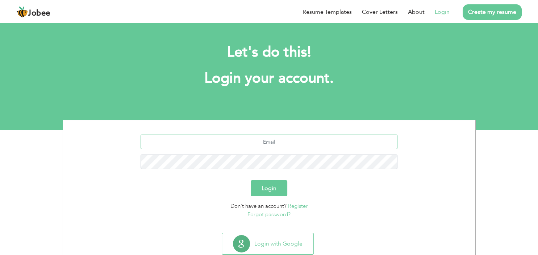
click at [277, 143] on input "text" at bounding box center [269, 141] width 257 height 14
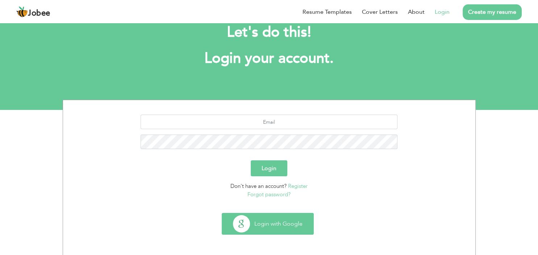
click at [291, 224] on button "Login with Google" at bounding box center [267, 223] width 91 height 21
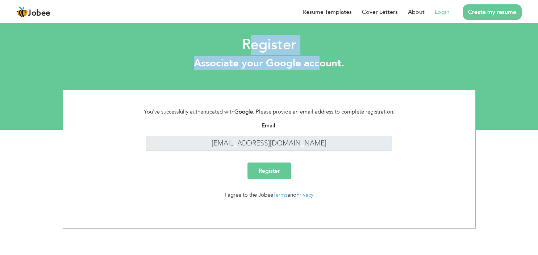
drag, startPoint x: 250, startPoint y: 48, endPoint x: 318, endPoint y: 69, distance: 71.4
click at [318, 69] on div "Register Associate your Google account." at bounding box center [269, 54] width 538 height 37
click at [318, 69] on h3 "Associate your Google account." at bounding box center [268, 63] width 527 height 12
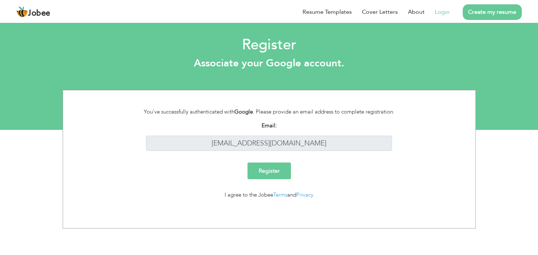
drag, startPoint x: 178, startPoint y: 110, endPoint x: 402, endPoint y: 107, distance: 223.9
click at [402, 107] on div "You've successfully authenticated with Google . Please provide an email address…" at bounding box center [269, 159] width 413 height 138
click at [262, 172] on input "Register" at bounding box center [268, 170] width 43 height 17
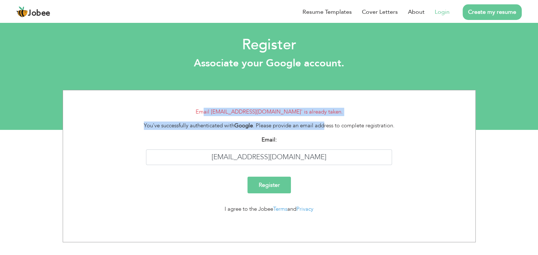
drag, startPoint x: 212, startPoint y: 112, endPoint x: 325, endPoint y: 119, distance: 112.6
click at [325, 119] on form "Email 'haidarakbar420@gmail.com' is already taken. You've successfully authenti…" at bounding box center [268, 163] width 401 height 111
click at [444, 14] on link "Login" at bounding box center [442, 12] width 15 height 9
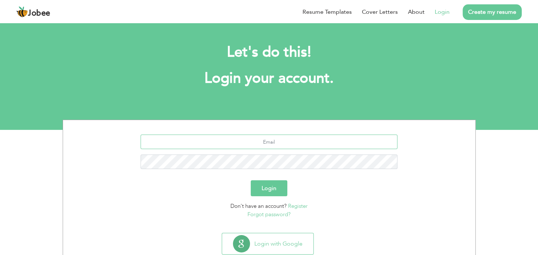
click at [285, 141] on input "text" at bounding box center [269, 141] width 257 height 14
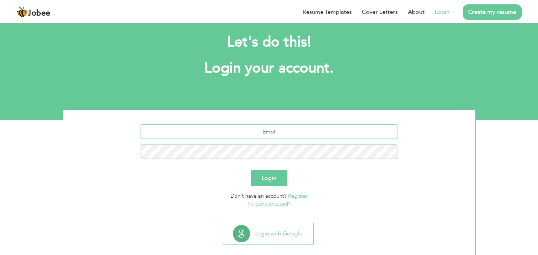
scroll to position [20, 0]
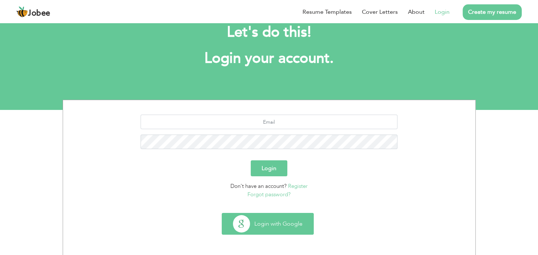
click at [272, 221] on button "Login with Google" at bounding box center [267, 223] width 91 height 21
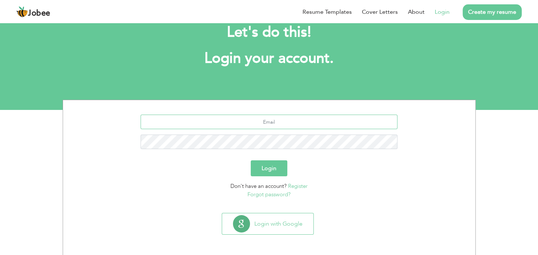
click at [279, 121] on input "text" at bounding box center [269, 121] width 257 height 14
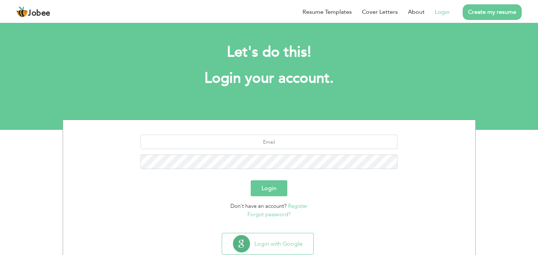
scroll to position [20, 0]
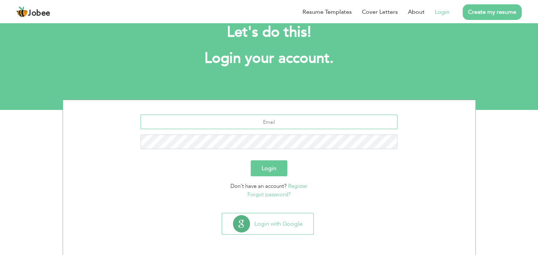
click at [271, 125] on input "text" at bounding box center [269, 121] width 257 height 14
click at [268, 121] on input "[EMAIL_ADDRESS][DOMAIN_NAME]" at bounding box center [269, 121] width 257 height 14
type input "[EMAIL_ADDRESS][DOMAIN_NAME]"
click at [251, 160] on button "Login" at bounding box center [269, 168] width 37 height 16
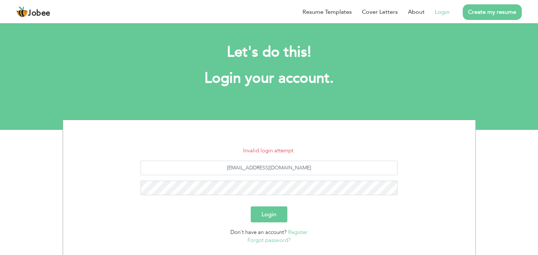
click at [272, 212] on button "Login" at bounding box center [269, 214] width 37 height 16
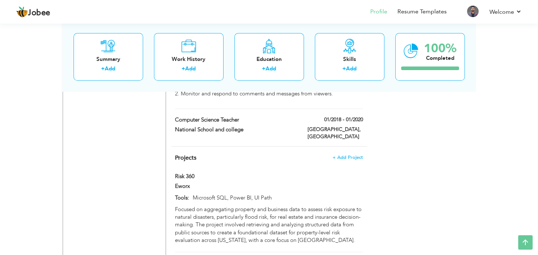
scroll to position [660, 0]
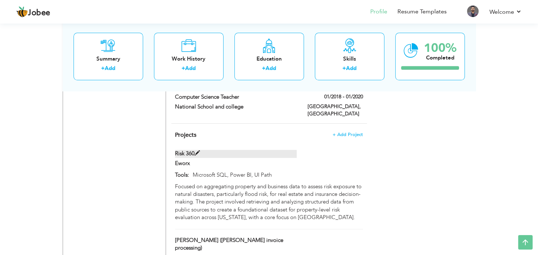
click at [217, 150] on label "Risk 360" at bounding box center [236, 154] width 122 height 8
type input "Risk 360"
type input "Eworx"
type input "Microsoft SQL, Power BI, UI Path"
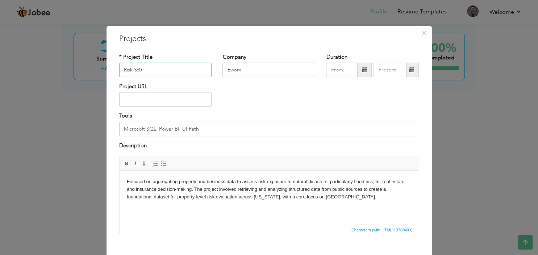
scroll to position [38, 0]
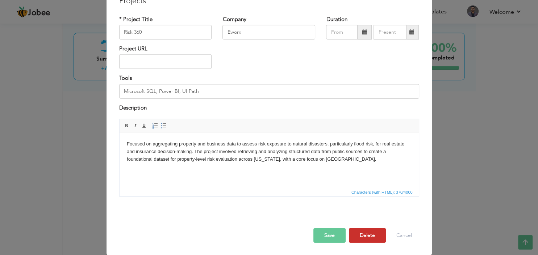
click at [369, 233] on button "Delete" at bounding box center [367, 235] width 37 height 14
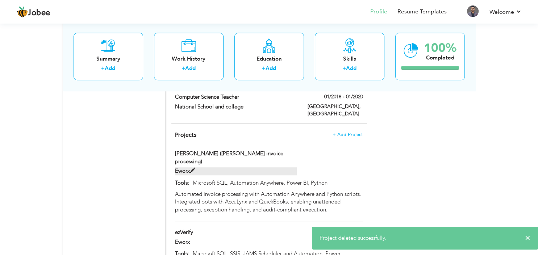
click at [242, 167] on label "Eworx" at bounding box center [236, 171] width 122 height 8
type input "Horne (Watkins invoice processing)"
type input "Microsoft SQL, Automation Anywhere, Power BI, Python"
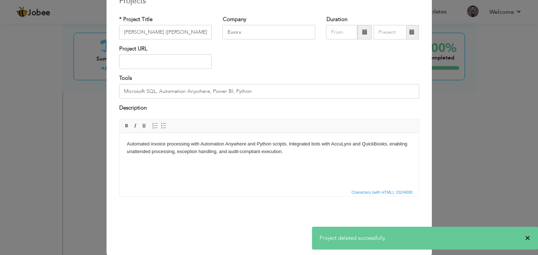
click at [528, 238] on span "×" at bounding box center [527, 237] width 5 height 7
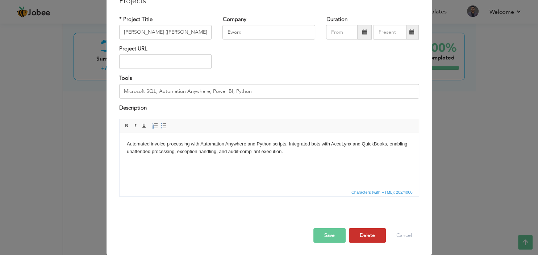
click at [362, 239] on button "Delete" at bounding box center [367, 235] width 37 height 14
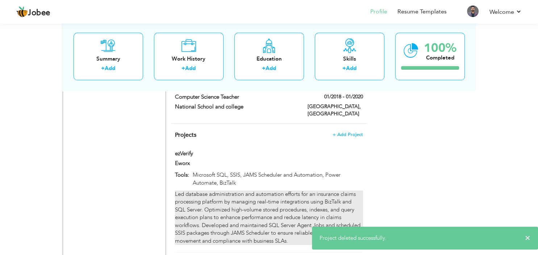
click at [252, 190] on div "Led database administration and automation efforts for an insurance claims proc…" at bounding box center [269, 217] width 188 height 54
type input "ezVerify"
type input "Microsoft SQL, SSIS, JAMS Scheduler and Automation, Power Automate, BizTalk"
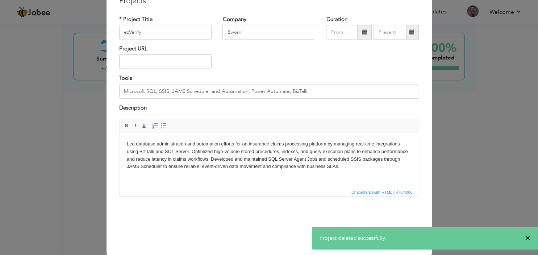
click at [530, 237] on span "×" at bounding box center [527, 237] width 5 height 7
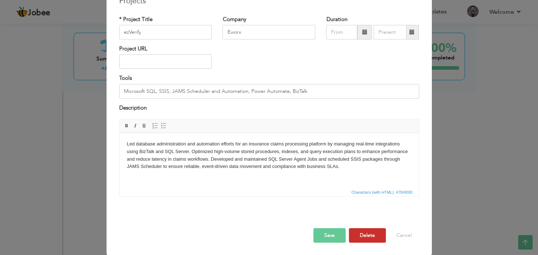
click at [375, 240] on button "Delete" at bounding box center [367, 235] width 37 height 14
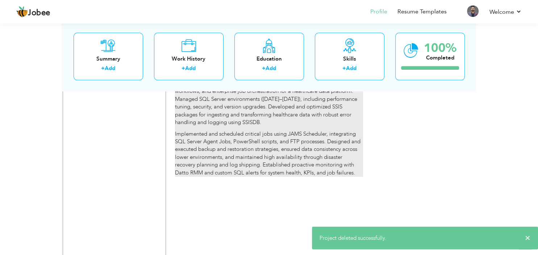
scroll to position [775, 0]
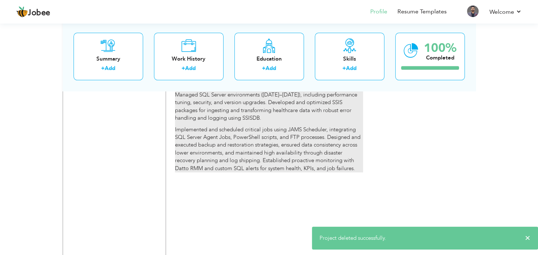
click at [270, 126] on p "Implemented and scheduled critical jobs using JAMS Scheduler, integrating SQL S…" at bounding box center [269, 149] width 188 height 47
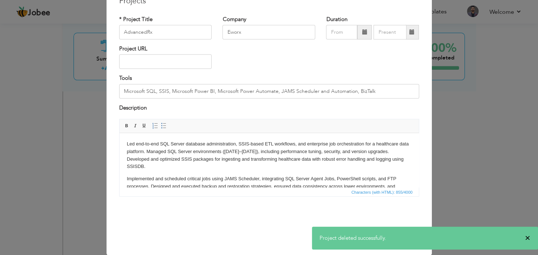
click at [529, 238] on span "×" at bounding box center [527, 237] width 5 height 7
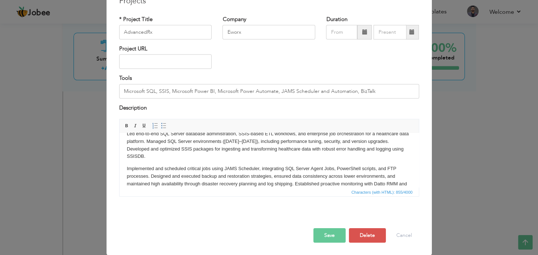
scroll to position [38, 0]
click at [375, 236] on button "Delete" at bounding box center [367, 235] width 37 height 14
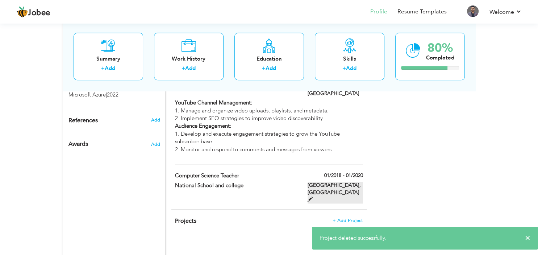
scroll to position [584, 0]
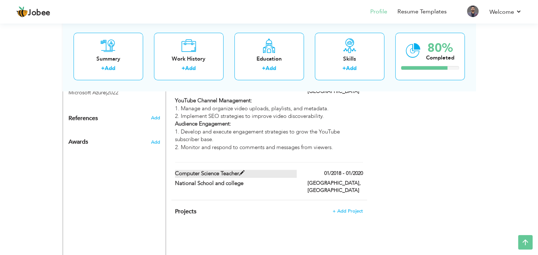
click at [245, 170] on span at bounding box center [241, 172] width 5 height 5
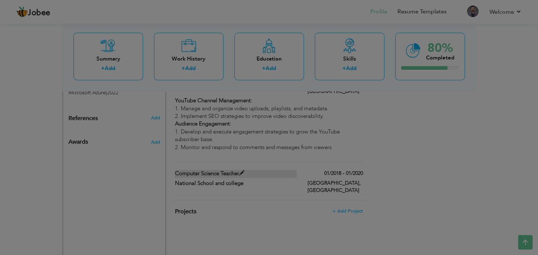
scroll to position [0, 0]
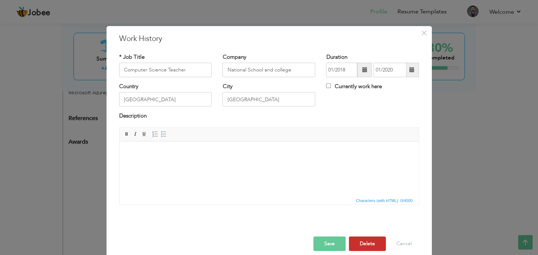
click at [375, 243] on button "Delete" at bounding box center [367, 243] width 37 height 14
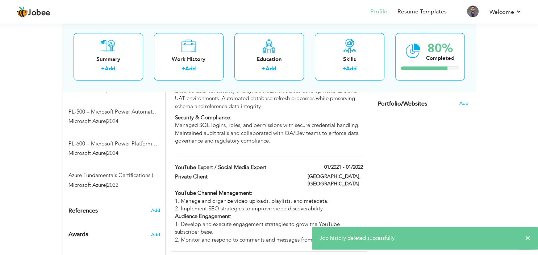
scroll to position [507, 0]
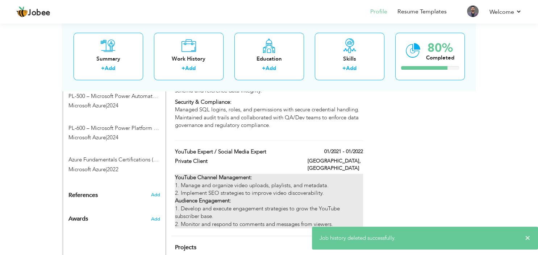
click at [238, 174] on p "YouTube Channel Management: 1. Manage and organize video uploads, playlists, an…" at bounding box center [269, 201] width 188 height 54
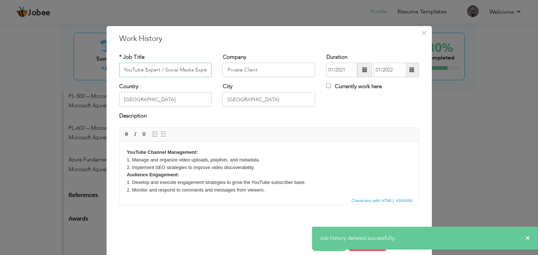
scroll to position [0, 1]
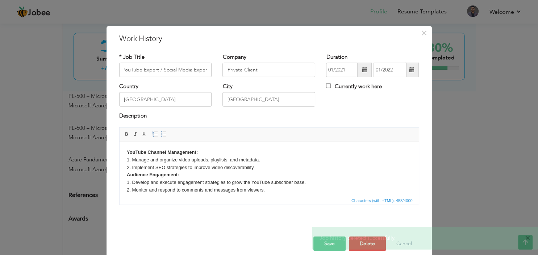
click at [529, 235] on span "×" at bounding box center [527, 237] width 5 height 7
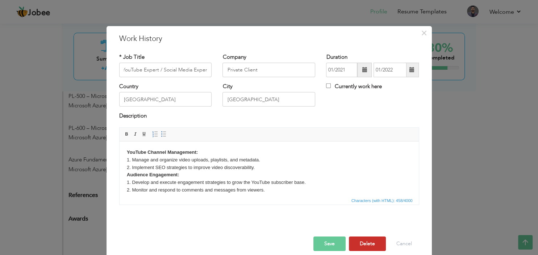
click at [370, 245] on button "Delete" at bounding box center [367, 243] width 37 height 14
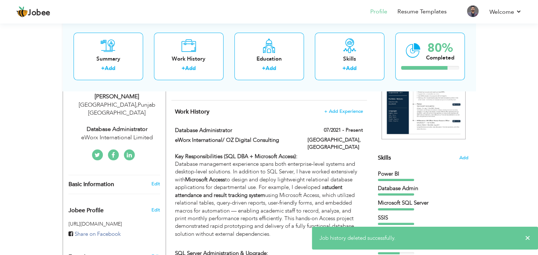
scroll to position [87, 0]
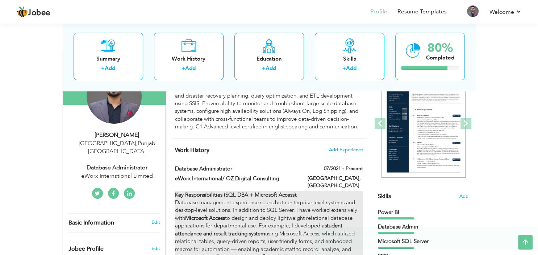
click at [248, 200] on p "Key Responsibilities (SQL DBA + Microsoft Access): Database management experien…" at bounding box center [269, 233] width 188 height 85
type input "Database Administrator"
type input "eWorx International/ OZ Digital Consulting"
type input "07/2021"
checkbox input "true"
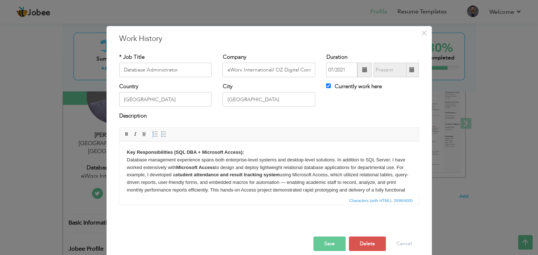
click at [245, 169] on p "Key Responsibilities (SQL DBA + Microsoft Access): Database management experien…" at bounding box center [268, 174] width 285 height 53
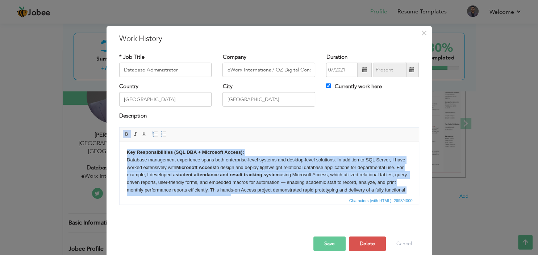
paste body
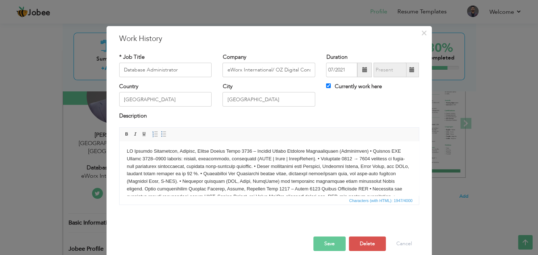
scroll to position [0, 0]
click at [245, 73] on input "eWorx International/ OZ Digital Consulting" at bounding box center [268, 70] width 93 height 14
click at [273, 69] on input "eWorx International/ OZ Digital Consulting" at bounding box center [268, 70] width 93 height 14
paste input "Eworx international Private Limited, Lahore, Pakistan"
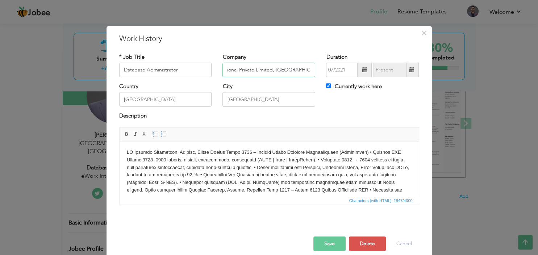
type input "Eworx international Private Limited, Lahore, Pakistan"
click at [367, 70] on span at bounding box center [364, 69] width 5 height 5
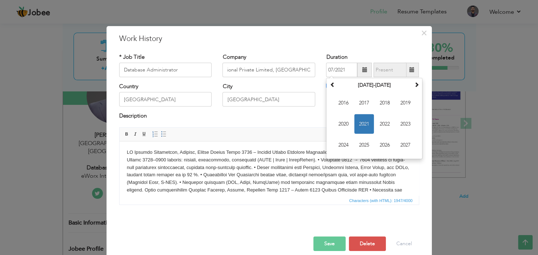
click at [367, 70] on span at bounding box center [364, 69] width 5 height 5
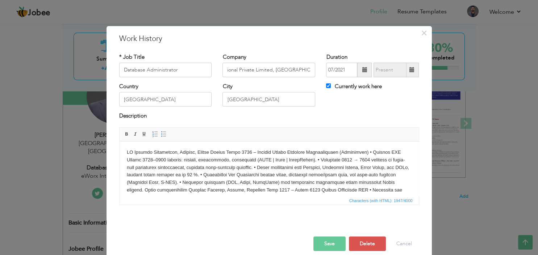
click at [343, 33] on h3 "Work History" at bounding box center [269, 38] width 300 height 11
click at [364, 85] on label "Currently work here" at bounding box center [353, 87] width 55 height 8
click at [331, 85] on input "Currently work here" at bounding box center [328, 85] width 5 height 5
checkbox input "false"
click at [414, 67] on span at bounding box center [411, 69] width 5 height 5
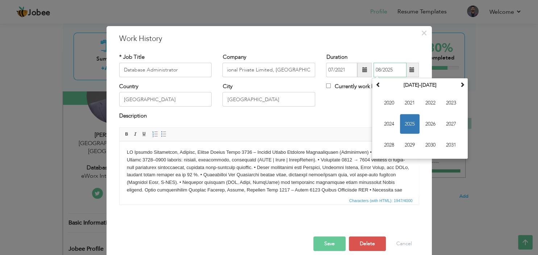
click at [408, 124] on span "2025" at bounding box center [410, 124] width 20 height 20
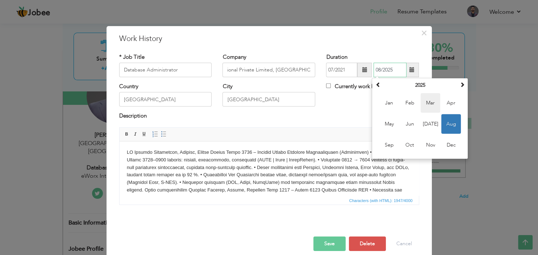
click at [436, 106] on span "Mar" at bounding box center [431, 103] width 20 height 20
type input "03/2025"
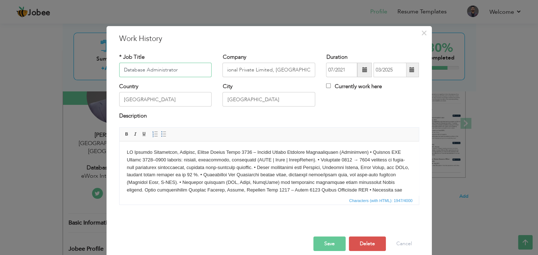
click at [180, 71] on input "Database Administrator" at bounding box center [165, 70] width 93 height 14
paste input "Consultant DBA"
type input "Consultant DBA"
drag, startPoint x: 275, startPoint y: 70, endPoint x: 328, endPoint y: 71, distance: 53.3
click at [315, 71] on input "Eworx international Private Limited, Lahore, Pakistan" at bounding box center [268, 70] width 93 height 14
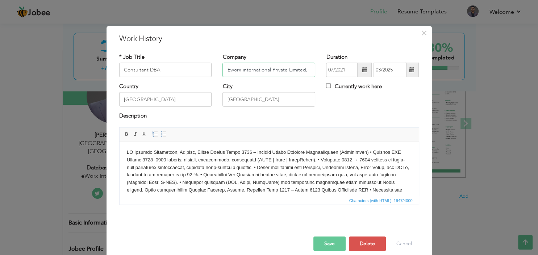
scroll to position [0, 0]
type input "Eworx international Private Limited"
click at [228, 168] on body at bounding box center [268, 204] width 285 height 113
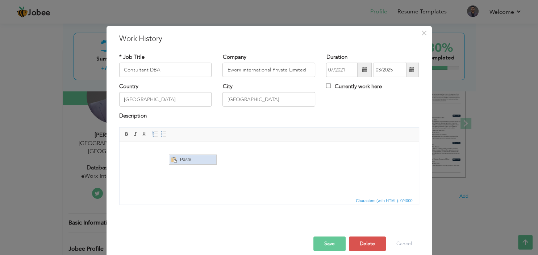
click at [183, 162] on span "Paste" at bounding box center [197, 159] width 38 height 9
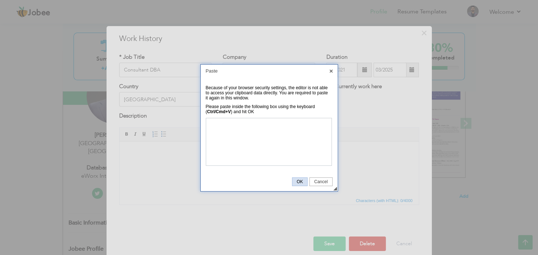
click at [304, 180] on span "OK" at bounding box center [299, 181] width 15 height 5
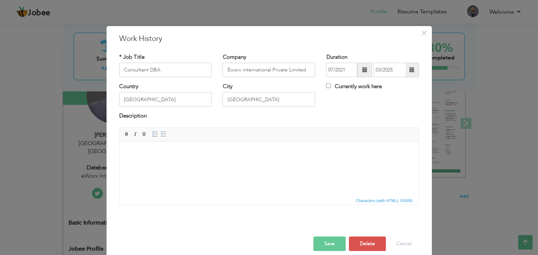
click at [162, 155] on body at bounding box center [268, 152] width 285 height 8
click at [160, 153] on body at bounding box center [268, 152] width 285 height 8
click at [188, 148] on html at bounding box center [268, 168] width 299 height 54
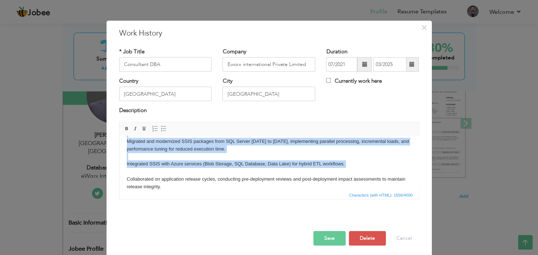
scroll to position [8, 0]
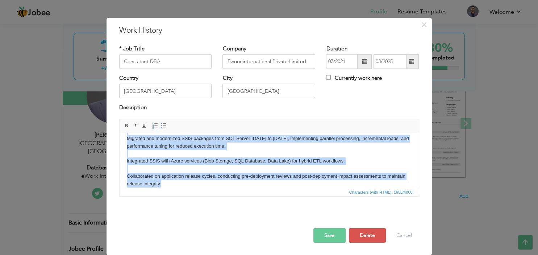
drag, startPoint x: 127, startPoint y: 142, endPoint x: 177, endPoint y: 186, distance: 66.0
click at [177, 186] on body "Delivered and validated schema deployments using SSDT, Visual Studio, and Azure…" at bounding box center [268, 81] width 285 height 211
click at [161, 127] on span at bounding box center [164, 126] width 6 height 6
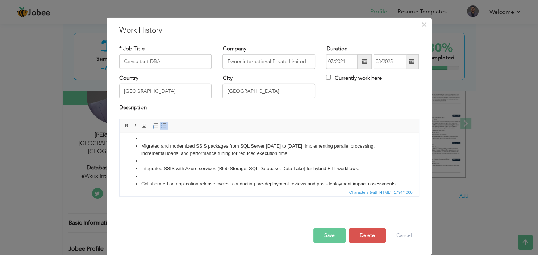
click at [152, 177] on li at bounding box center [269, 176] width 256 height 8
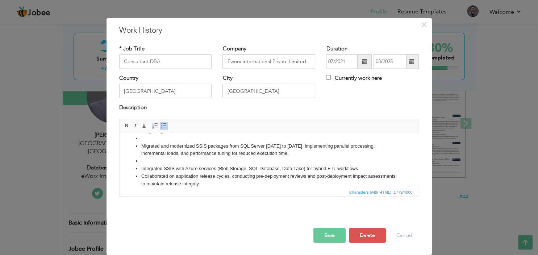
click at [150, 158] on li at bounding box center [269, 161] width 256 height 8
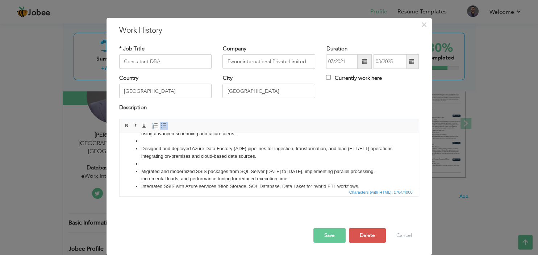
scroll to position [118, 0]
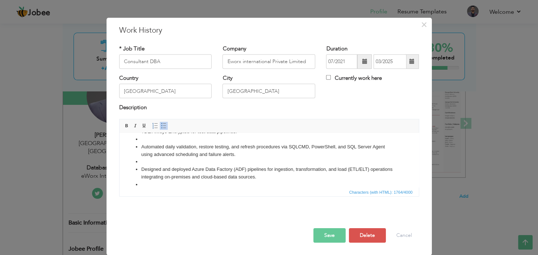
click at [154, 182] on li at bounding box center [269, 184] width 256 height 8
click at [151, 164] on li at bounding box center [269, 162] width 256 height 8
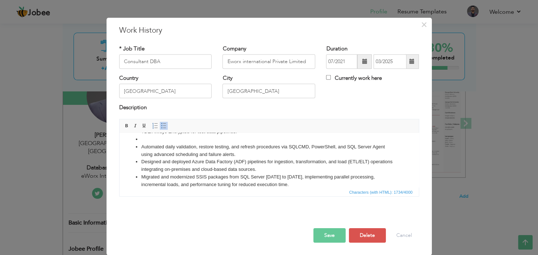
click at [151, 140] on li at bounding box center [269, 139] width 256 height 8
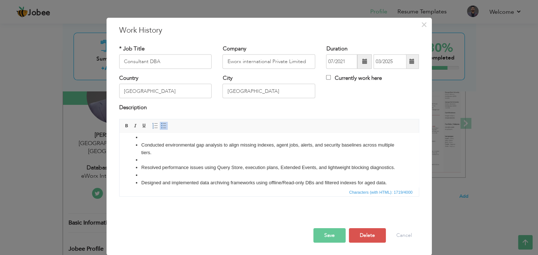
scroll to position [41, 0]
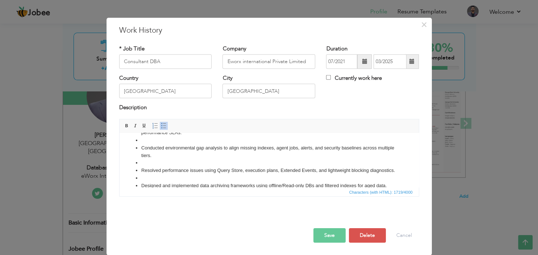
click at [152, 181] on ul "Delivered and validated schema deployments using SSDT, Visual Studio, and Azure…" at bounding box center [268, 189] width 285 height 181
click at [155, 176] on li at bounding box center [269, 178] width 256 height 8
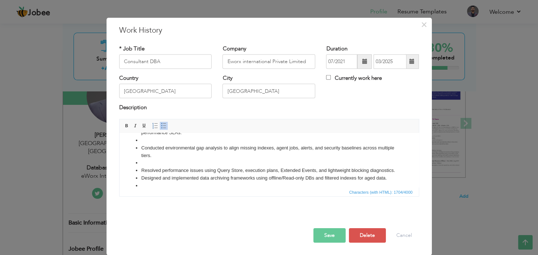
click at [159, 162] on li at bounding box center [269, 163] width 256 height 8
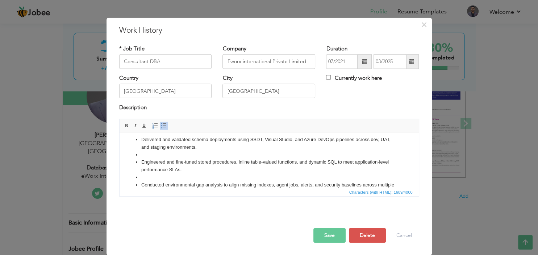
scroll to position [3, 0]
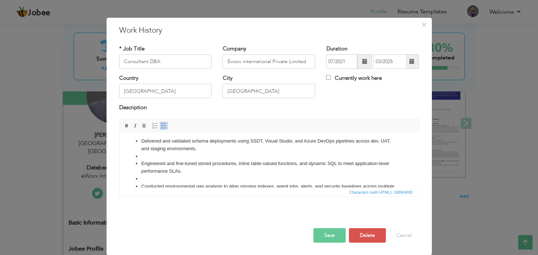
click at [155, 175] on li at bounding box center [269, 179] width 256 height 8
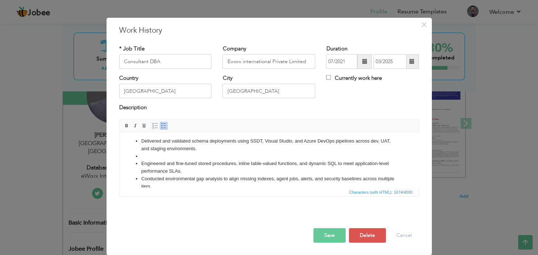
click at [154, 156] on li at bounding box center [269, 156] width 256 height 8
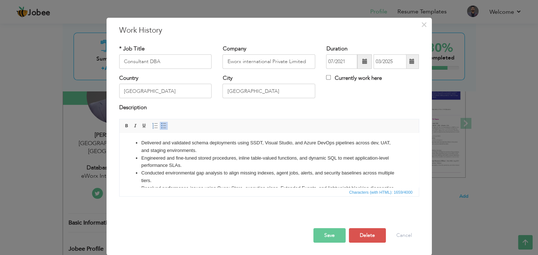
scroll to position [0, 0]
click at [144, 139] on html "Delivered and validated schema deployments using SSDT, Visual Studio, and Azure…" at bounding box center [268, 160] width 299 height 54
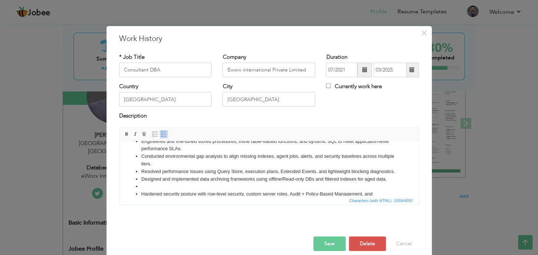
scroll to position [38, 0]
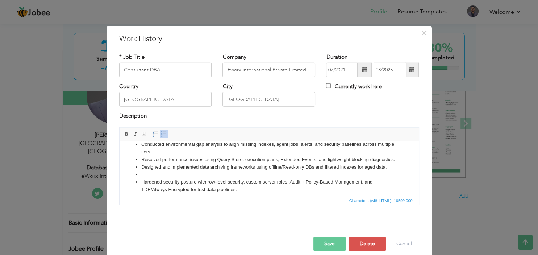
click at [170, 172] on li at bounding box center [269, 174] width 256 height 8
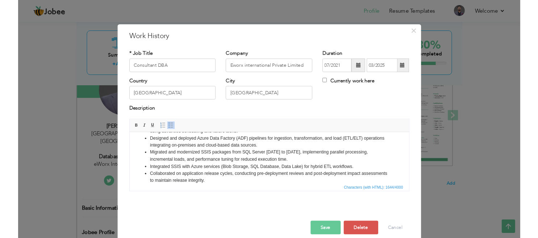
scroll to position [96, 0]
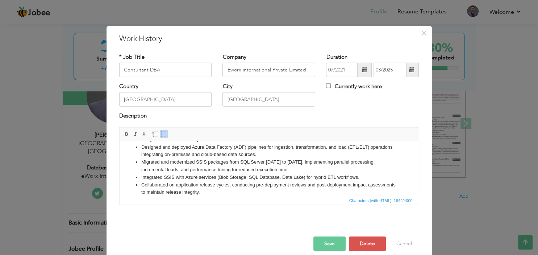
click at [335, 241] on button "Save" at bounding box center [329, 243] width 32 height 14
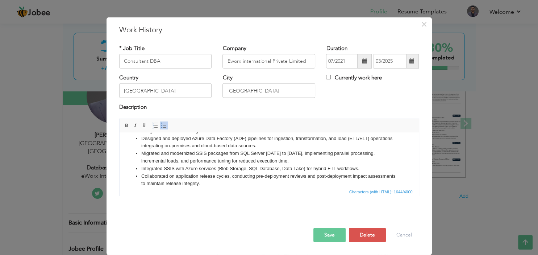
scroll to position [8, 0]
click at [338, 233] on button "Save" at bounding box center [329, 235] width 32 height 14
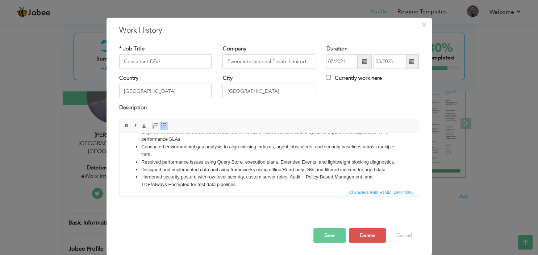
scroll to position [0, 0]
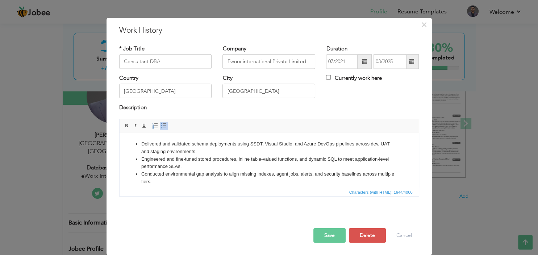
click at [335, 236] on button "Save" at bounding box center [329, 235] width 32 height 14
click at [237, 169] on li "Engineered and fine-tuned stored procedures, inline table-valued functions, and…" at bounding box center [269, 162] width 256 height 15
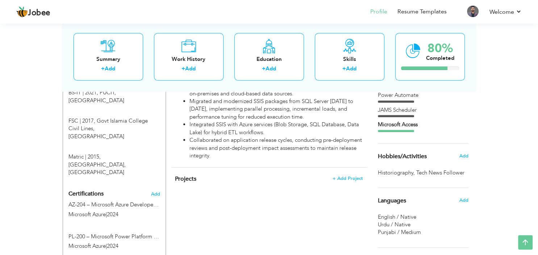
scroll to position [354, 0]
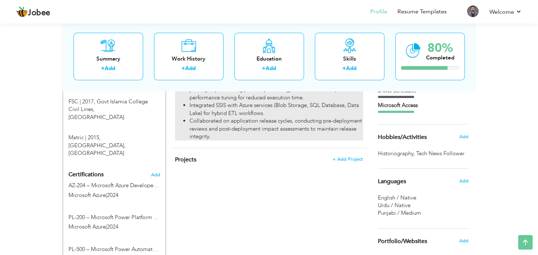
click at [255, 115] on li "Integrated SSIS with Azure services (Blob Storage, SQL Database, Data Lake) for…" at bounding box center [275, 109] width 173 height 16
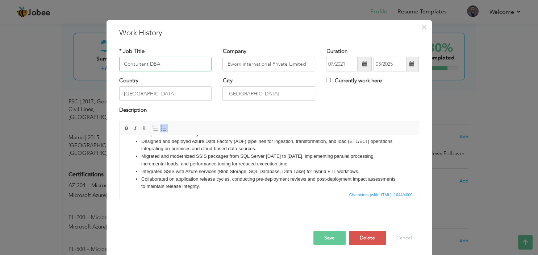
scroll to position [8, 0]
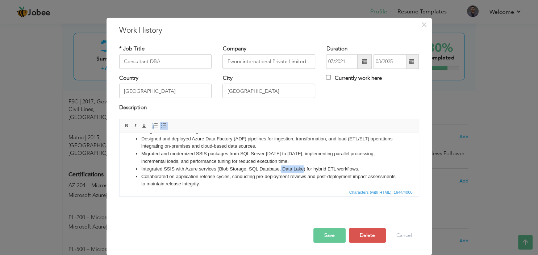
drag, startPoint x: 303, startPoint y: 169, endPoint x: 281, endPoint y: 167, distance: 22.2
click at [281, 167] on li "Integrated SSIS with Azure services (Blob Storage, SQL Database, Data Lake) for…" at bounding box center [269, 169] width 256 height 8
click at [214, 154] on li "Migrated and modernized SSIS packages from SQL Server [DATE] to [DATE], impleme…" at bounding box center [269, 157] width 256 height 15
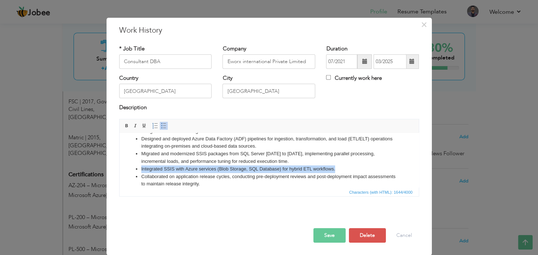
drag, startPoint x: 337, startPoint y: 168, endPoint x: 141, endPoint y: 170, distance: 196.3
click at [141, 170] on li "Integrated SSIS with Azure services (Blob Storage, SQL Database) for hybrid ETL…" at bounding box center [269, 169] width 256 height 8
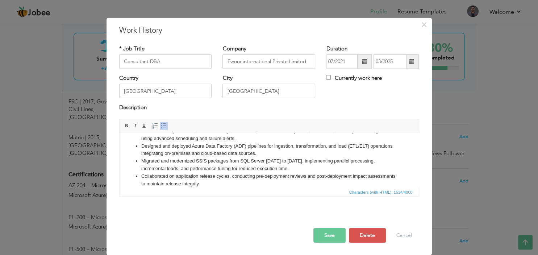
scroll to position [88, 0]
click at [188, 178] on li "Collaborated on application release cycles, conducting pre-deployment reviews a…" at bounding box center [269, 179] width 256 height 15
click at [238, 177] on li "Collaborated on application release cycles, conducting pre-deployment reviews a…" at bounding box center [269, 179] width 256 height 15
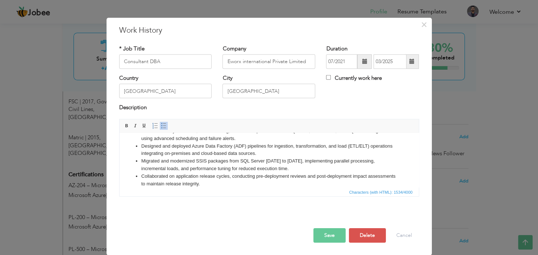
click at [302, 175] on li "Collaborated on application release cycles, conducting pre-deployment reviews a…" at bounding box center [269, 179] width 256 height 15
click at [348, 179] on li "Collaborated on application release cycles, conducting pre-deployment reviews a…" at bounding box center [269, 179] width 256 height 15
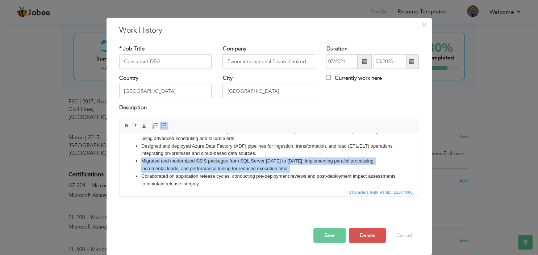
click at [348, 179] on li "Collaborated on application release cycles, conducting pre-deployment reviews a…" at bounding box center [269, 179] width 256 height 15
click at [370, 181] on li "Collaborated on application release cycles, conducting pre-deployment reviews a…" at bounding box center [269, 179] width 256 height 15
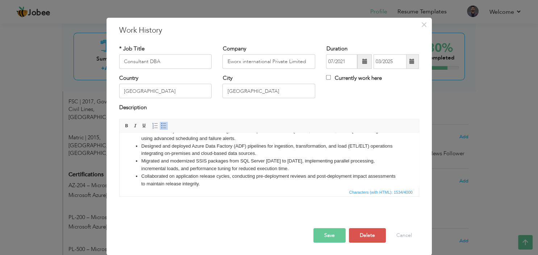
click at [334, 236] on button "Save" at bounding box center [329, 235] width 32 height 14
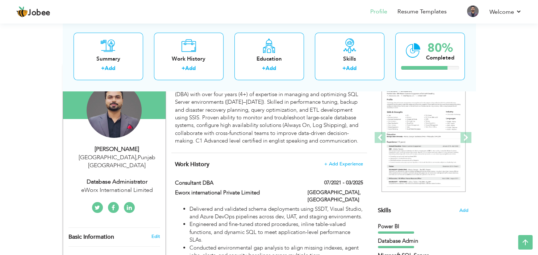
scroll to position [48, 0]
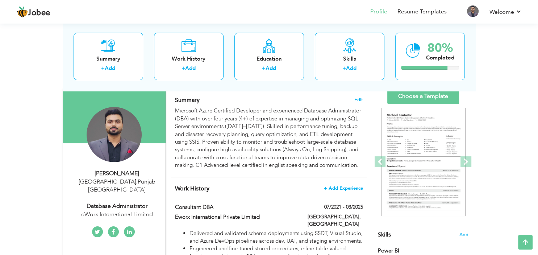
click at [347, 188] on span "+ Add Experience" at bounding box center [343, 187] width 39 height 5
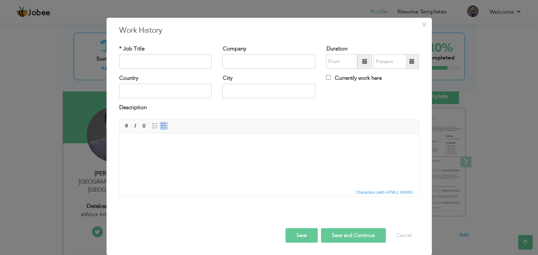
scroll to position [0, 0]
paste input "OZ Digital Consulting"
type input "OZ Digital Consulting"
click at [241, 68] on input "text" at bounding box center [268, 61] width 93 height 14
paste input "OZ Digital Consulting"
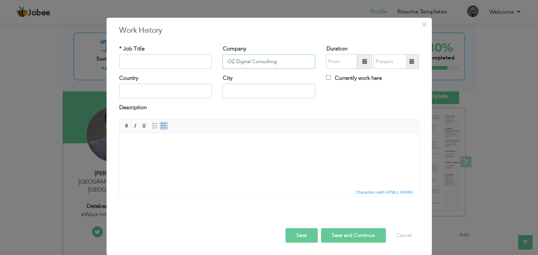
type input "OZ Digital Consulting"
click at [243, 98] on input "text" at bounding box center [268, 91] width 93 height 14
paste input "[US_STATE]"
type input "[US_STATE]"
click at [141, 98] on input "text" at bounding box center [165, 91] width 93 height 14
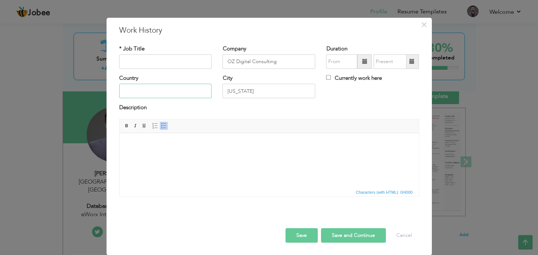
paste input "[GEOGRAPHIC_DATA]"
type input "[GEOGRAPHIC_DATA]"
click at [150, 69] on input "text" at bounding box center [165, 61] width 93 height 14
paste input "Senior Database Administrator (Contractor)"
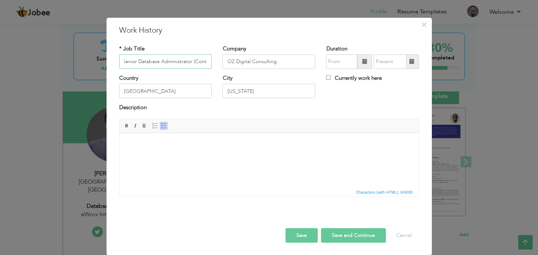
scroll to position [0, 14]
type input "Senior Database Administrator (Contractor)"
click at [369, 66] on span at bounding box center [364, 61] width 14 height 14
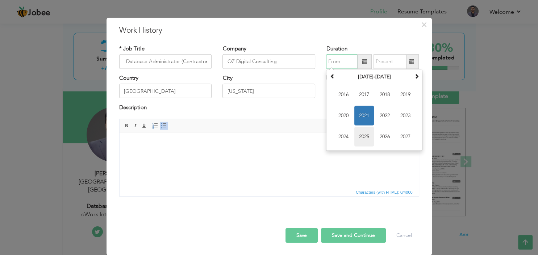
click at [367, 145] on span "2025" at bounding box center [364, 137] width 20 height 20
click at [404, 103] on span "Apr" at bounding box center [406, 95] width 20 height 20
type input "04/2025"
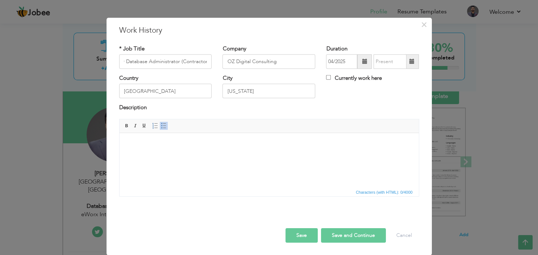
click at [364, 82] on label "Currently work here" at bounding box center [353, 78] width 55 height 8
click at [331, 80] on input "Currently work here" at bounding box center [328, 77] width 5 height 5
checkbox input "true"
click at [194, 159] on html at bounding box center [268, 160] width 299 height 54
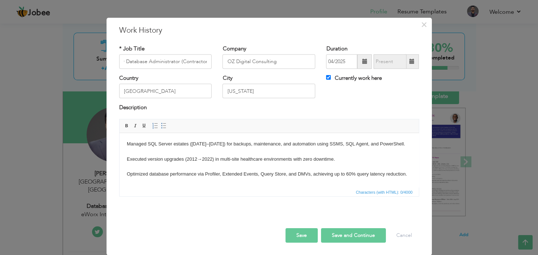
scroll to position [19, 0]
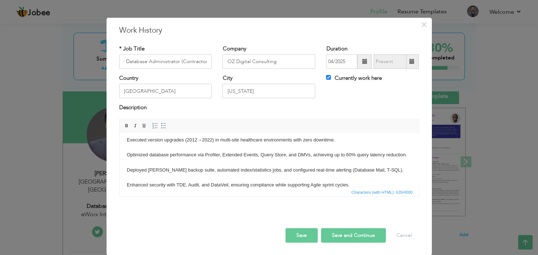
click at [141, 178] on body "Managed SQL Server estates ([DATE]–[DATE]) for backups, maintenance, and automa…" at bounding box center [268, 155] width 285 height 68
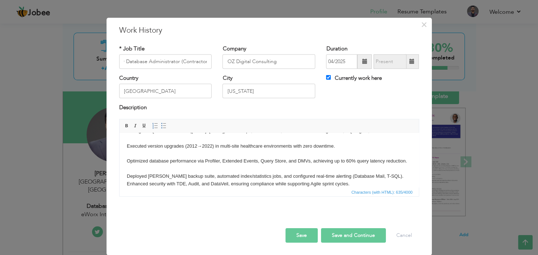
click at [141, 169] on body "Managed SQL Server estates ([DATE]–[DATE]) for backups, maintenance, and automa…" at bounding box center [268, 157] width 285 height 60
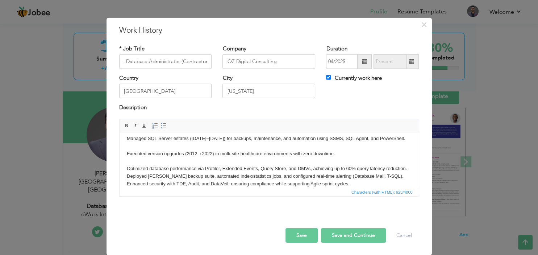
click at [140, 161] on body "Managed SQL Server estates ([DATE]–[DATE]) for backups, maintenance, and automa…" at bounding box center [268, 160] width 285 height 53
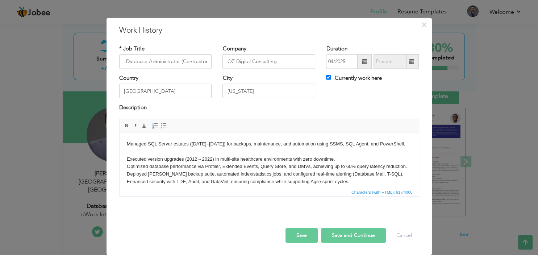
click at [138, 150] on body "Managed SQL Server estates ([DATE]–[DATE]) for backups, maintenance, and automa…" at bounding box center [268, 162] width 285 height 45
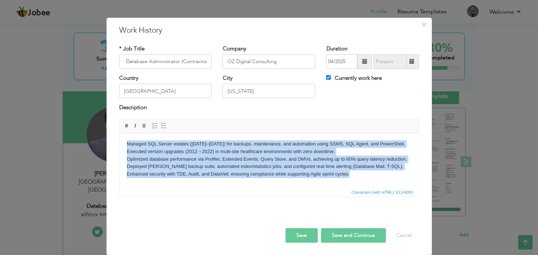
drag, startPoint x: 333, startPoint y: 172, endPoint x: 120, endPoint y: 144, distance: 214.8
click at [120, 144] on html "Managed SQL Server estates ([DATE]–[DATE]) for backups, maintenance, and automa…" at bounding box center [268, 160] width 299 height 54
click at [162, 129] on span at bounding box center [164, 126] width 6 height 6
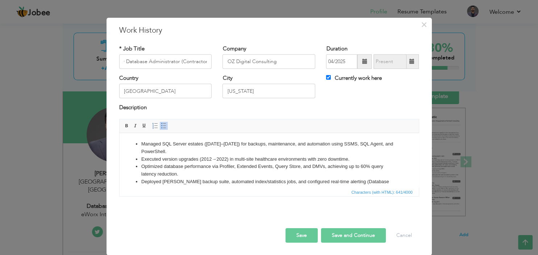
click at [243, 162] on li "Executed version upgrades (2012→2022) in multi-site healthcare environments wit…" at bounding box center [269, 159] width 256 height 8
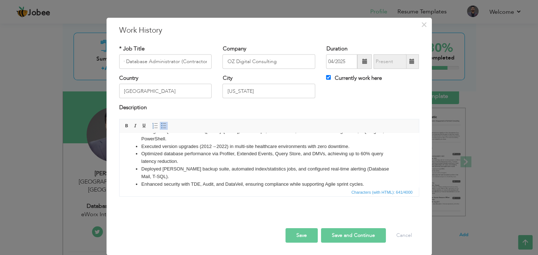
scroll to position [13, 0]
click at [301, 242] on button "Save" at bounding box center [301, 235] width 32 height 14
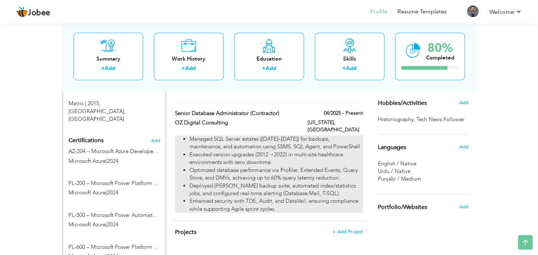
scroll to position [354, 0]
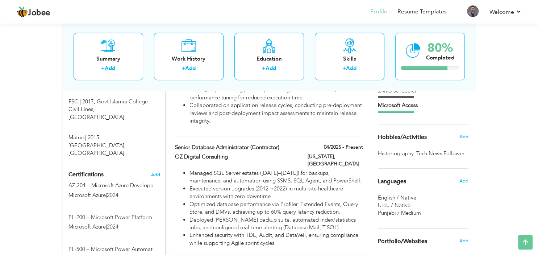
drag, startPoint x: 301, startPoint y: 141, endPoint x: 298, endPoint y: 127, distance: 13.7
click at [298, 127] on div "Work History + Add Experience Consultant DBA 07/2021 - 03/2025 Consultant DBA 0…" at bounding box center [269, 62] width 196 height 383
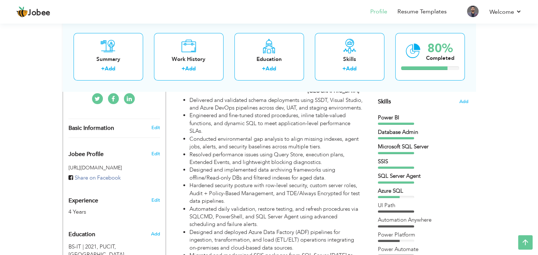
scroll to position [191, 0]
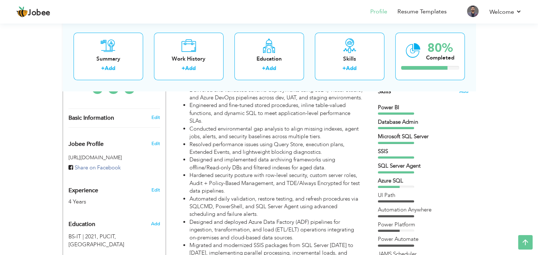
click at [388, 93] on span "Skills" at bounding box center [384, 91] width 13 height 8
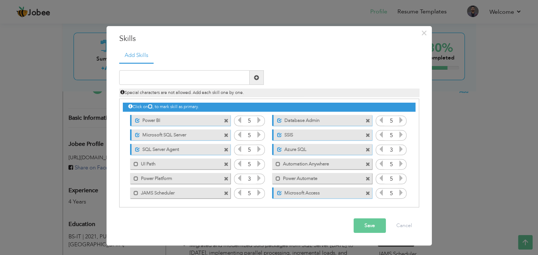
click at [227, 119] on span at bounding box center [226, 120] width 5 height 5
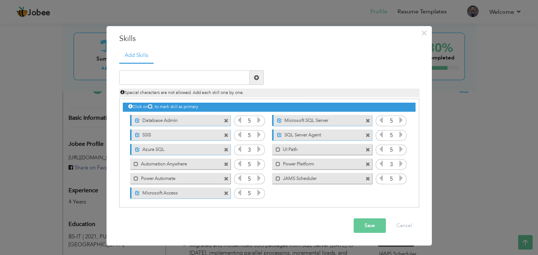
click at [227, 119] on span at bounding box center [226, 120] width 5 height 5
click at [366, 119] on span at bounding box center [368, 120] width 5 height 5
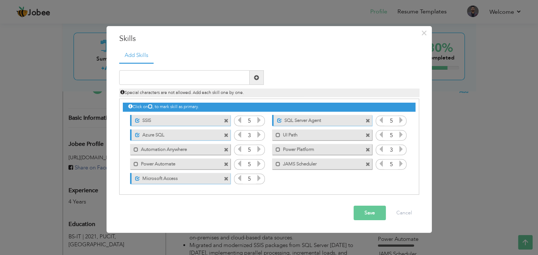
click at [227, 119] on span at bounding box center [226, 120] width 5 height 5
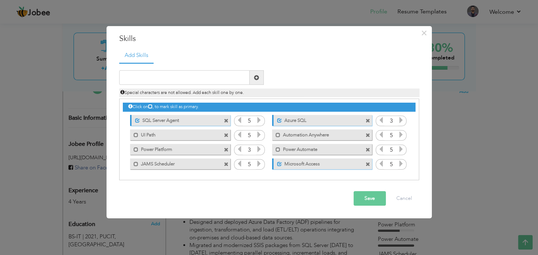
click at [227, 119] on span at bounding box center [226, 120] width 5 height 5
click at [366, 119] on span at bounding box center [368, 120] width 5 height 5
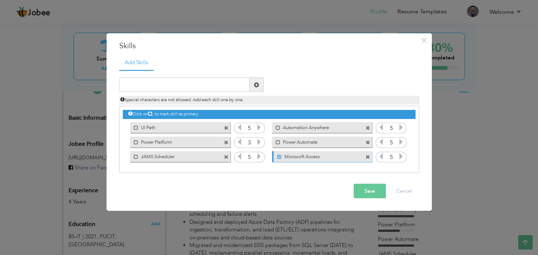
click at [227, 119] on div "Click on , to mark skill as primary. Unmark as primary skill. Power BI 5 Databa…" at bounding box center [269, 134] width 292 height 57
click at [227, 125] on span at bounding box center [226, 127] width 5 height 5
click at [366, 125] on span at bounding box center [368, 127] width 5 height 5
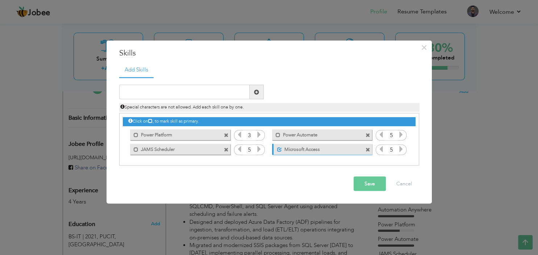
click at [227, 125] on div "Click on , to mark skill as primary. Unmark as primary skill. Power BI 5 Databa…" at bounding box center [269, 134] width 292 height 43
click at [229, 134] on span at bounding box center [227, 133] width 7 height 8
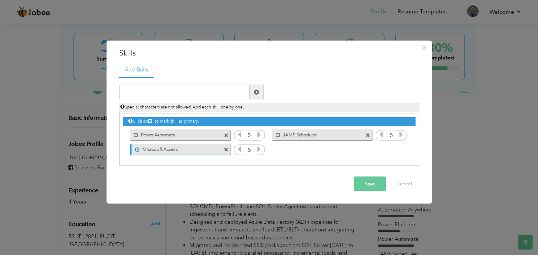
click at [229, 134] on span at bounding box center [227, 133] width 7 height 8
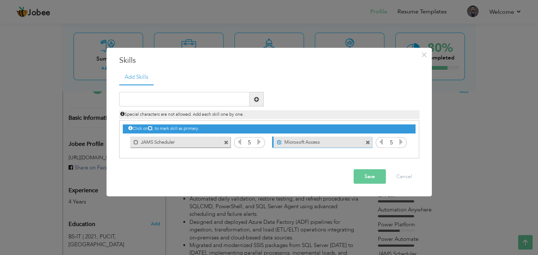
click at [226, 143] on span at bounding box center [226, 142] width 5 height 5
click at [366, 143] on span at bounding box center [368, 142] width 5 height 5
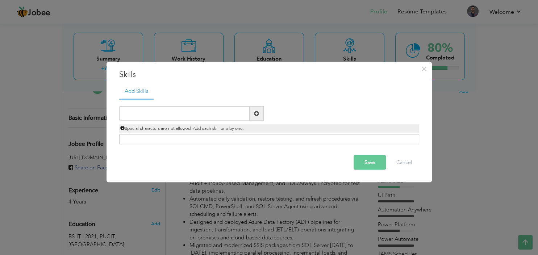
click at [254, 115] on span at bounding box center [257, 113] width 14 height 14
paste input "SQL Server Management Studio (SSMS)"
type input "SQL Server Management Studio (SSMS)"
click at [260, 112] on span at bounding box center [257, 113] width 14 height 14
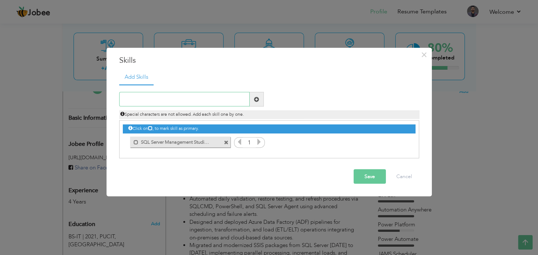
click at [196, 98] on input "text" at bounding box center [184, 99] width 130 height 14
paste input "SQL Profiler, Data Migration Assistant (DMA)"
type input "SQL Profiler, Data Migration Assistant (DMA)"
click at [261, 100] on span at bounding box center [257, 99] width 14 height 14
click at [171, 100] on input "text" at bounding box center [184, 99] width 130 height 14
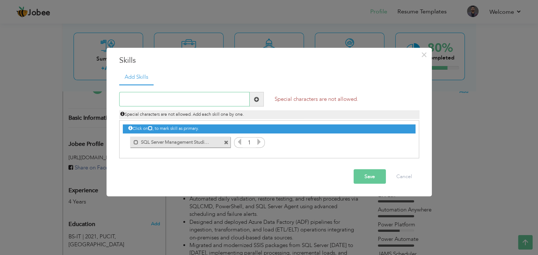
paste input "SQL Profiler, Data Migration Assistant (DMA)"
drag, startPoint x: 226, startPoint y: 98, endPoint x: 221, endPoint y: 99, distance: 5.5
click at [221, 99] on input "SQL Profiler, Data Migration Assistant (DMA)" at bounding box center [184, 99] width 130 height 14
click at [152, 100] on input "SQL Profiler, Data Migration Assistant (DMA)" at bounding box center [184, 99] width 130 height 14
type input "SQL Profiler Data Migration Assistant (DMA)"
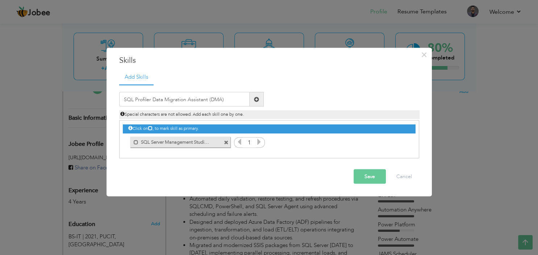
click at [256, 103] on span at bounding box center [257, 99] width 14 height 14
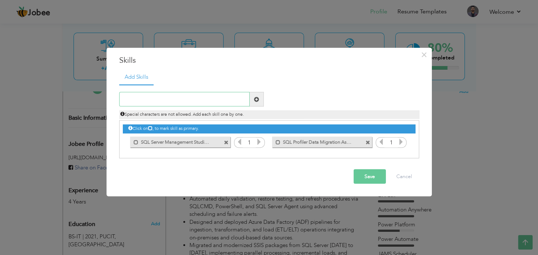
click at [163, 98] on input "text" at bounding box center [184, 99] width 130 height 14
paste input "Transparent Data Encryption (TDE)"
type input "Transparent Data Encryption (TDE)"
click at [262, 99] on span at bounding box center [257, 99] width 14 height 14
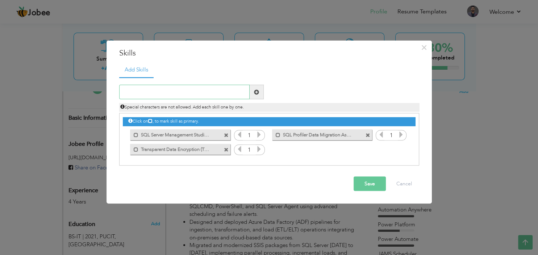
click at [162, 91] on input "text" at bounding box center [184, 92] width 130 height 14
paste input "T-SQL"
click at [129, 91] on input "T-SQL" at bounding box center [184, 92] width 130 height 14
type input "T SQL"
click at [259, 91] on span at bounding box center [256, 91] width 5 height 5
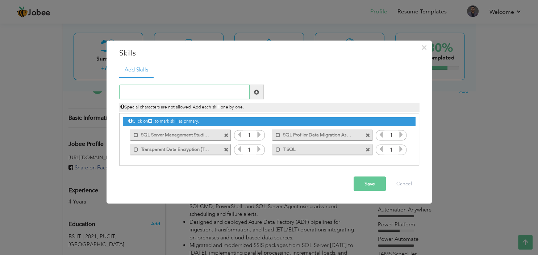
click at [195, 92] on input "text" at bounding box center [184, 92] width 130 height 14
paste input "SQL Server Agent"
type input "SQL Server Agent"
click at [262, 93] on span at bounding box center [257, 92] width 14 height 14
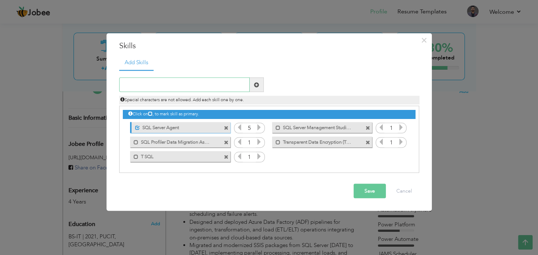
click at [173, 83] on input "text" at bounding box center [184, 85] width 130 height 14
paste input "Index/Statistics Maintenance"
type input "Index/Statistics Maintenance"
click at [257, 86] on span at bounding box center [256, 84] width 5 height 5
click at [151, 86] on input "text" at bounding box center [184, 85] width 130 height 14
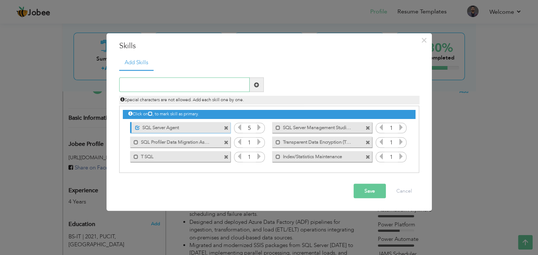
paste input "SQL Server Audit"
type input "SQL Server Audit"
click at [259, 85] on span at bounding box center [256, 84] width 5 height 5
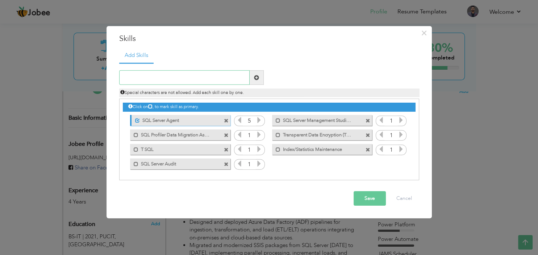
click at [184, 78] on input "text" at bounding box center [184, 77] width 130 height 14
paste input "SSDT (SQL Server Data Tools)"
type input "SSDT (SQL Server Data Tools)"
click at [254, 77] on span at bounding box center [256, 77] width 5 height 5
click at [204, 73] on input "text" at bounding box center [184, 77] width 130 height 14
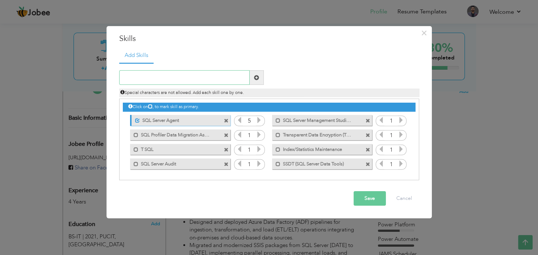
paste input "Dynamic Management Views (DMVs)"
type input "Dynamic Management Views (DMVs)"
click at [263, 78] on span at bounding box center [257, 77] width 14 height 14
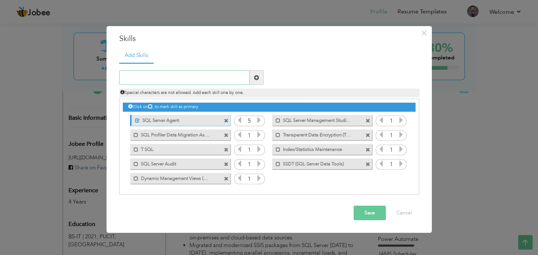
click at [167, 79] on input "text" at bounding box center [184, 77] width 130 height 14
paste input "Agile/Scrum Methodologies"
type input "Agile/Scrum Methodologies"
click at [263, 76] on span at bounding box center [257, 77] width 14 height 14
click at [140, 76] on input "text" at bounding box center [184, 77] width 130 height 14
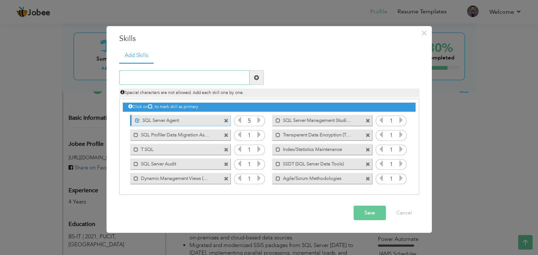
paste input "PCI-DSS & HIPAA Compliance Controls"
type input "PCI-DSS & HIPAA Compliance Controls"
click at [254, 76] on span at bounding box center [257, 77] width 14 height 14
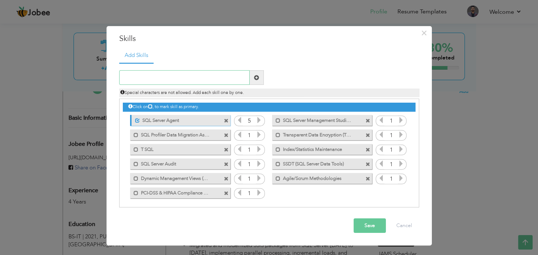
click at [201, 79] on input "text" at bounding box center [184, 77] width 130 height 14
paste input "Windows Server (2016–2022)"
type input "Windows Server (2016–2022)"
click at [260, 75] on span at bounding box center [257, 77] width 14 height 14
click at [262, 132] on icon at bounding box center [259, 134] width 7 height 7
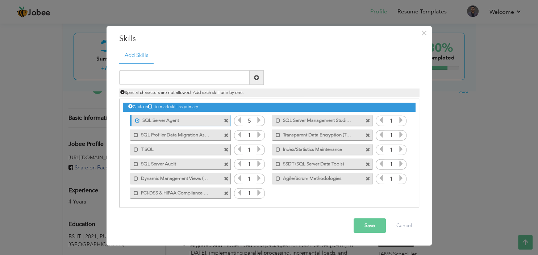
click at [262, 132] on icon at bounding box center [259, 134] width 7 height 7
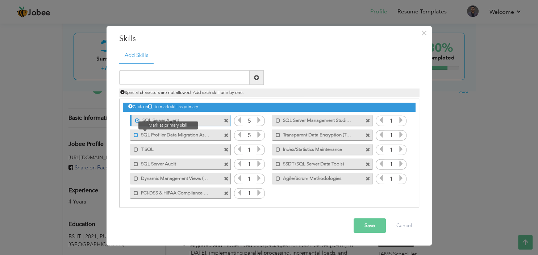
click at [135, 133] on span at bounding box center [136, 134] width 5 height 5
click at [136, 147] on span at bounding box center [136, 149] width 5 height 5
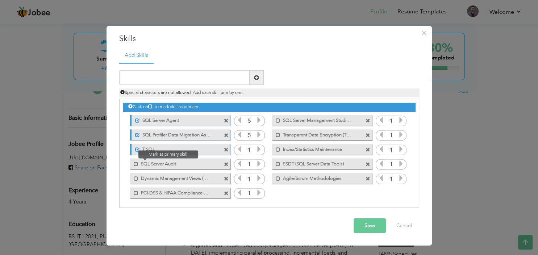
click at [134, 162] on span at bounding box center [134, 161] width 8 height 7
click at [136, 176] on span at bounding box center [136, 178] width 5 height 5
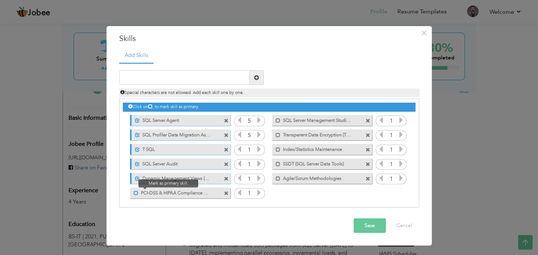
click at [134, 191] on span at bounding box center [136, 192] width 5 height 5
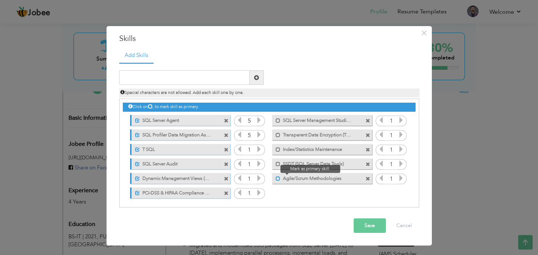
click at [278, 177] on span at bounding box center [278, 178] width 5 height 5
click at [277, 162] on span at bounding box center [278, 163] width 5 height 5
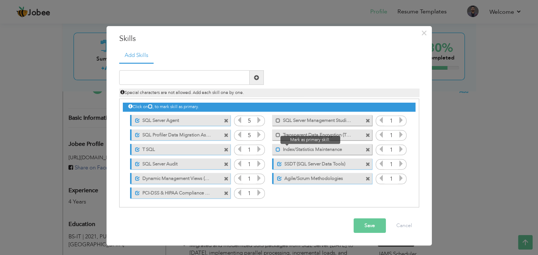
click at [278, 149] on span at bounding box center [278, 149] width 5 height 5
click at [277, 134] on span at bounding box center [278, 134] width 5 height 5
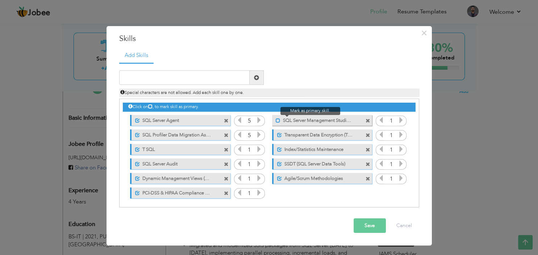
click at [277, 121] on span at bounding box center [278, 120] width 5 height 5
click at [261, 148] on icon at bounding box center [259, 149] width 7 height 7
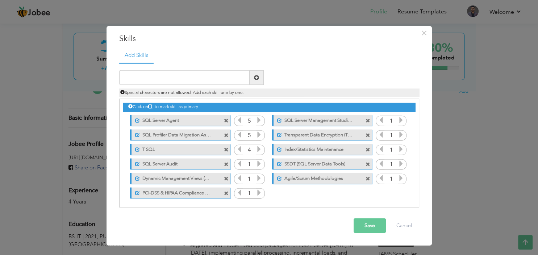
click at [261, 148] on icon at bounding box center [259, 149] width 7 height 7
click at [261, 160] on icon at bounding box center [259, 163] width 7 height 7
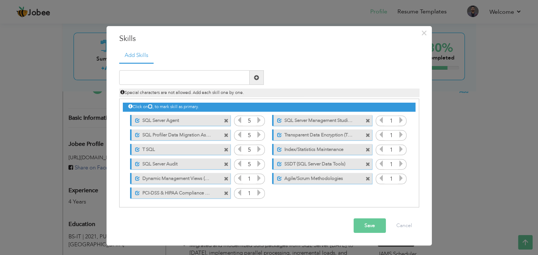
click at [262, 176] on icon at bounding box center [259, 178] width 7 height 7
click at [258, 191] on icon at bounding box center [259, 192] width 7 height 7
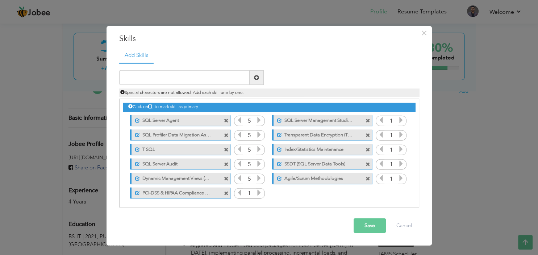
click at [258, 191] on icon at bounding box center [259, 192] width 7 height 7
click at [400, 176] on icon at bounding box center [401, 178] width 7 height 7
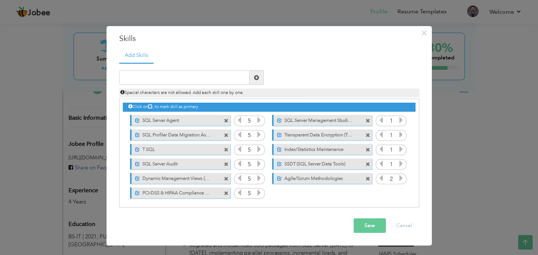
click at [400, 176] on icon at bounding box center [401, 178] width 7 height 7
click at [404, 164] on icon at bounding box center [401, 163] width 7 height 7
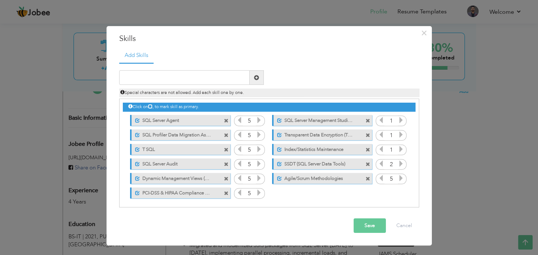
click at [404, 164] on icon at bounding box center [401, 163] width 7 height 7
click at [402, 150] on icon at bounding box center [401, 149] width 7 height 7
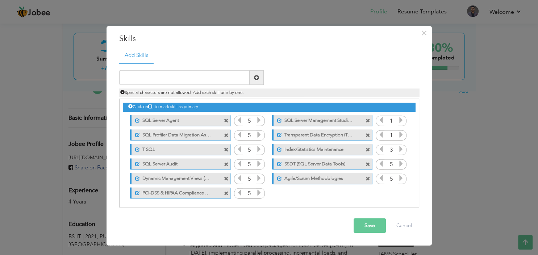
click at [402, 150] on icon at bounding box center [401, 149] width 7 height 7
click at [400, 133] on icon at bounding box center [401, 134] width 7 height 7
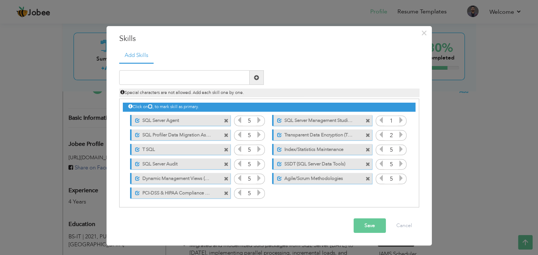
click at [400, 133] on icon at bounding box center [401, 134] width 7 height 7
click at [402, 121] on icon at bounding box center [401, 120] width 7 height 7
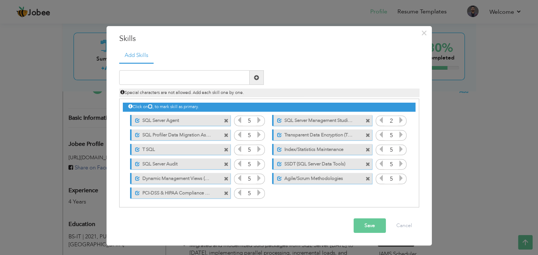
click at [402, 121] on icon at bounding box center [401, 120] width 7 height 7
click at [379, 221] on button "Save" at bounding box center [370, 225] width 32 height 14
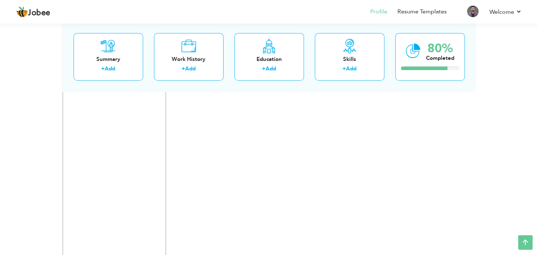
scroll to position [535, 0]
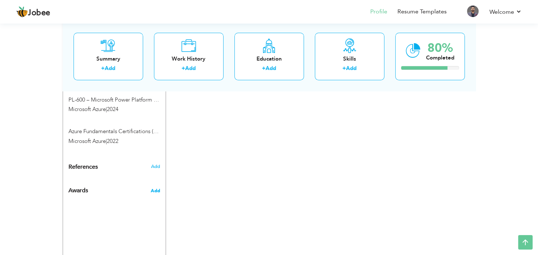
click at [156, 187] on span "Add" at bounding box center [154, 190] width 9 height 7
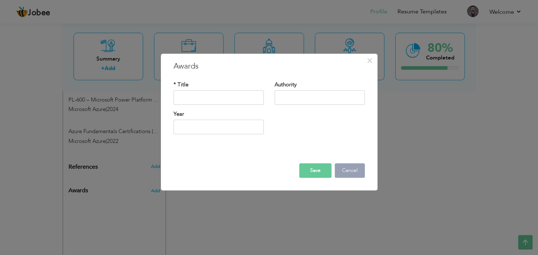
click at [347, 172] on button "Cancel" at bounding box center [350, 170] width 30 height 14
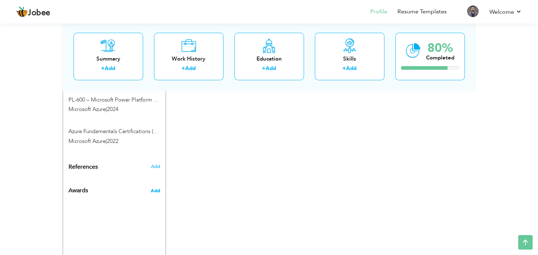
click at [157, 187] on span "Add" at bounding box center [154, 190] width 9 height 7
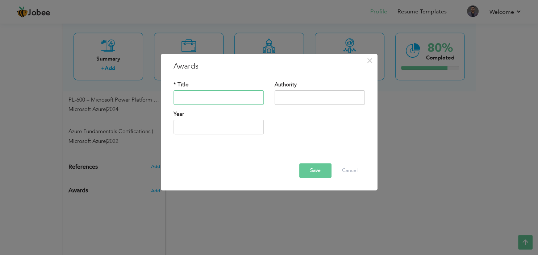
click at [199, 96] on input "text" at bounding box center [219, 97] width 90 height 14
paste input "SmallTalk English Speaking Level Test – C1 Advanced"
type input "SmallTalk English Speaking Level Test – C1 Advanced"
click at [289, 93] on input "text" at bounding box center [320, 97] width 90 height 14
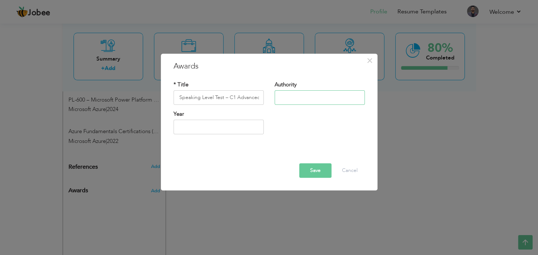
paste input "SmallTalk"
type input "SmallTalk"
type input "2025"
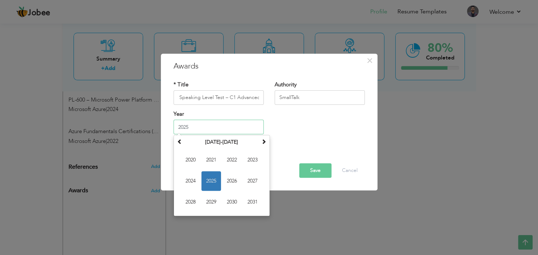
click at [190, 132] on input "2025" at bounding box center [219, 127] width 90 height 14
click at [209, 178] on span "2025" at bounding box center [211, 181] width 20 height 20
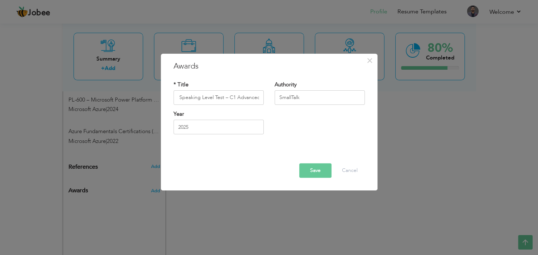
click at [320, 168] on button "Save" at bounding box center [315, 170] width 32 height 14
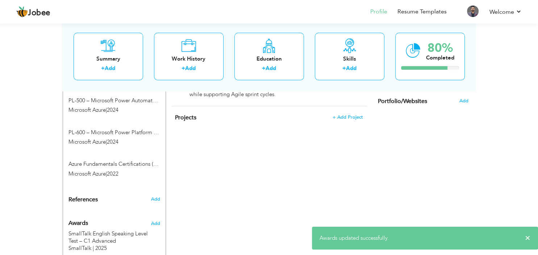
scroll to position [459, 0]
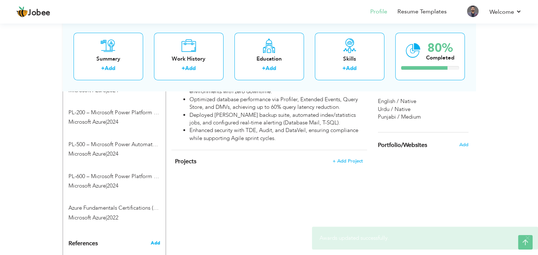
click at [155, 239] on span "Add" at bounding box center [154, 242] width 9 height 7
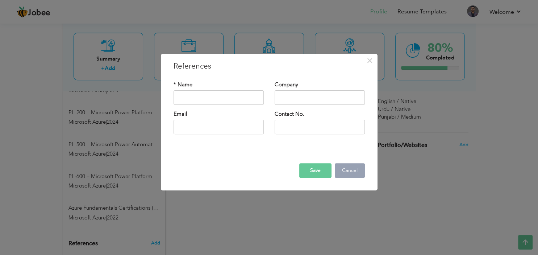
click at [347, 174] on button "Cancel" at bounding box center [350, 170] width 30 height 14
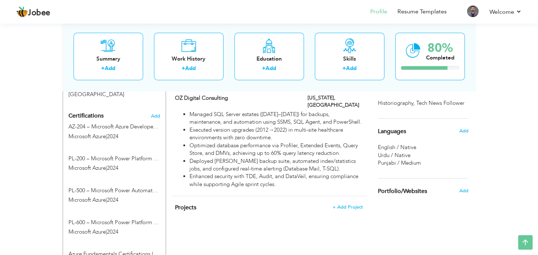
scroll to position [421, 0]
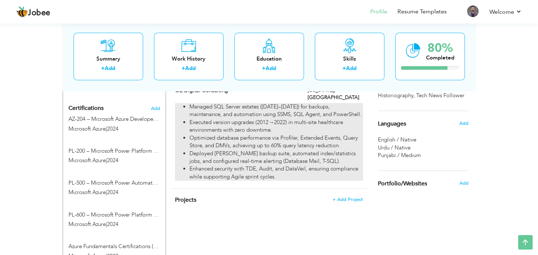
click at [287, 137] on li "Optimized database performance via Profiler, Extended Events, Query Store, and …" at bounding box center [275, 142] width 173 height 16
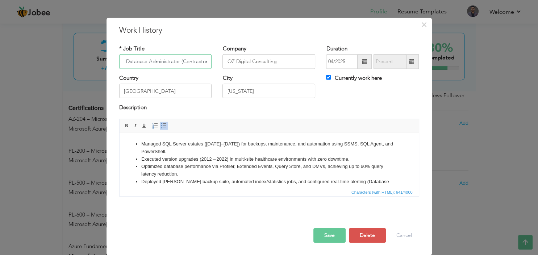
scroll to position [0, 14]
click at [229, 170] on li "Optimized database performance via Profiler, Extended Events, Query Store, and …" at bounding box center [269, 169] width 256 height 15
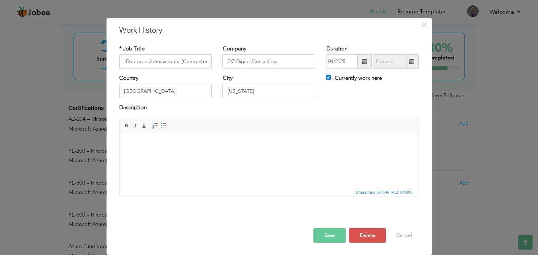
drag, startPoint x: 209, startPoint y: 69, endPoint x: 179, endPoint y: 69, distance: 30.1
click at [179, 69] on input "Senior Database Administrator (Contractor)" at bounding box center [165, 61] width 93 height 14
click at [198, 69] on input "Senior Database Administrator (Contractor)" at bounding box center [165, 61] width 93 height 14
drag, startPoint x: 209, startPoint y: 70, endPoint x: 192, endPoint y: 72, distance: 17.1
click at [192, 69] on input "Senior Database Administrator (Contractor)" at bounding box center [165, 61] width 93 height 14
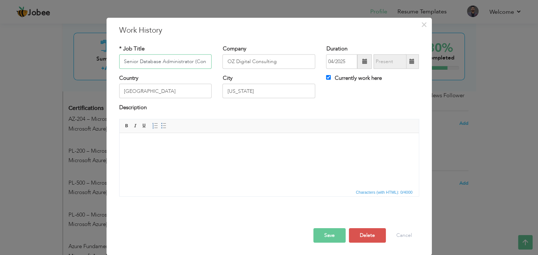
scroll to position [0, 0]
click at [139, 69] on input "Senior Database Administrator" at bounding box center [165, 61] width 93 height 14
type input "Database Administrator"
drag, startPoint x: 164, startPoint y: 99, endPoint x: 111, endPoint y: 102, distance: 53.7
click at [119, 98] on input "[GEOGRAPHIC_DATA]" at bounding box center [165, 91] width 93 height 14
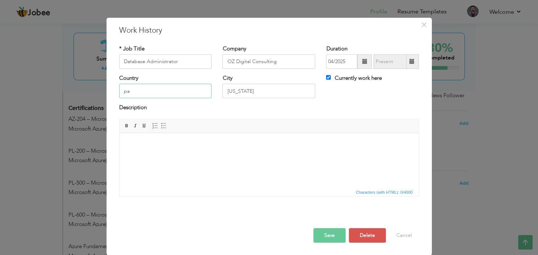
type input "p"
type input "[GEOGRAPHIC_DATA]"
drag, startPoint x: 257, startPoint y: 100, endPoint x: 222, endPoint y: 98, distance: 34.8
click at [222, 98] on input "[US_STATE]" at bounding box center [268, 91] width 93 height 14
type input "l"
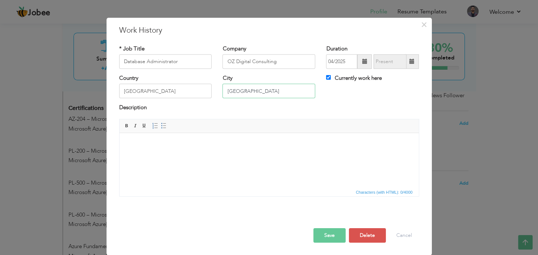
type input "[GEOGRAPHIC_DATA]"
click at [284, 68] on input "OZ Digital Consulting" at bounding box center [268, 61] width 93 height 14
paste input "Eworx international Private Limited"
type input "Eworx international Private Limited"
click at [369, 69] on span at bounding box center [364, 61] width 14 height 14
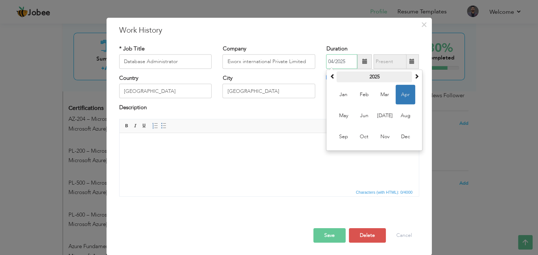
click at [375, 82] on th "2025" at bounding box center [374, 76] width 75 height 11
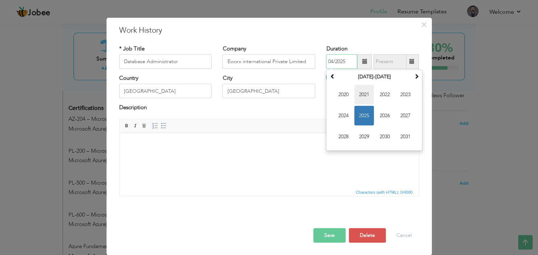
click at [368, 104] on span "2021" at bounding box center [364, 95] width 20 height 20
click at [385, 122] on span "Jul" at bounding box center [385, 116] width 20 height 20
type input "07/2021"
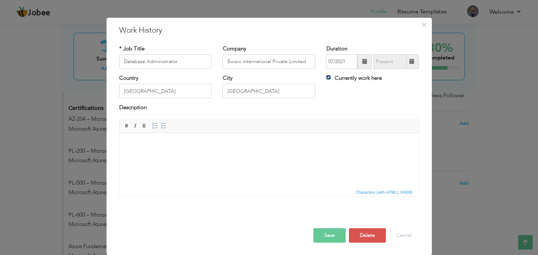
click at [329, 80] on input "Currently work here" at bounding box center [328, 77] width 5 height 5
checkbox input "false"
click at [410, 69] on span at bounding box center [412, 61] width 14 height 14
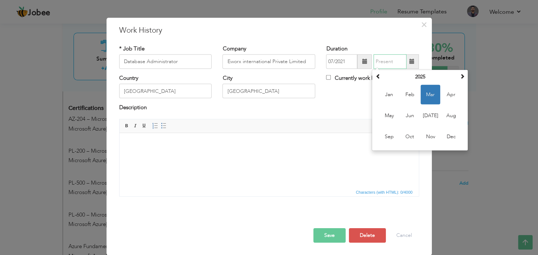
click at [430, 102] on span "Mar" at bounding box center [431, 95] width 20 height 20
type input "03/2025"
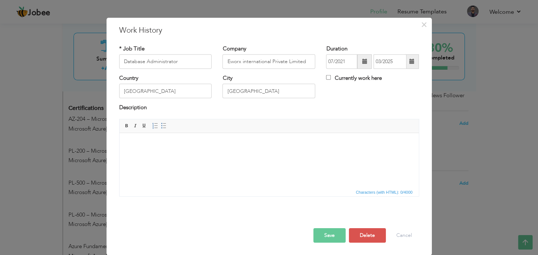
click at [411, 64] on span at bounding box center [411, 61] width 5 height 5
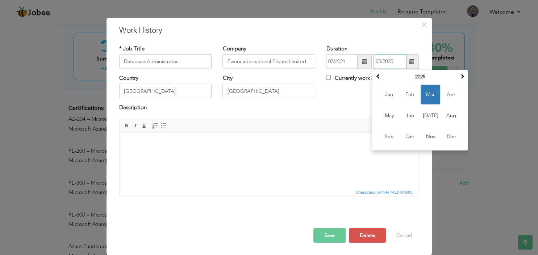
click at [433, 102] on span "Mar" at bounding box center [431, 95] width 20 height 20
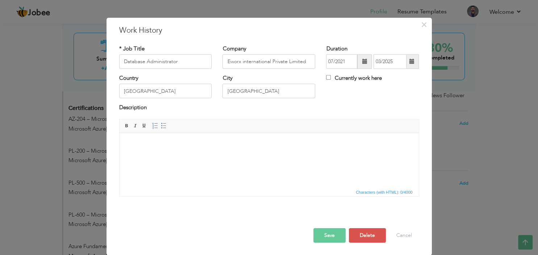
click at [190, 159] on html at bounding box center [268, 160] width 299 height 54
click at [327, 240] on button "Save" at bounding box center [329, 235] width 32 height 14
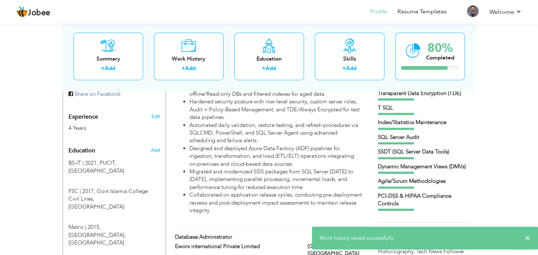
scroll to position [306, 0]
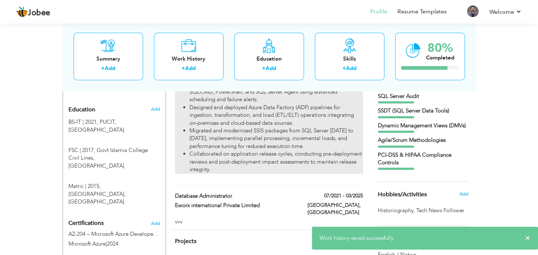
click at [270, 125] on li "Designed and deployed Azure Data Factory (ADF) pipelines for ingestion, transfo…" at bounding box center [275, 115] width 173 height 23
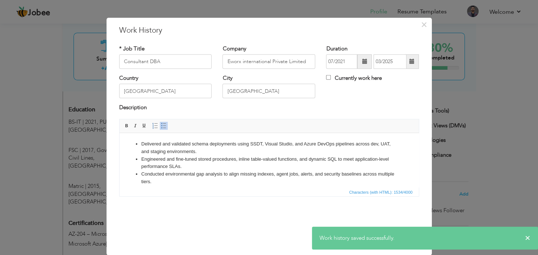
click at [196, 158] on li "Engineered and fine-tuned stored procedures, inline table-valued functions, and…" at bounding box center [269, 162] width 256 height 15
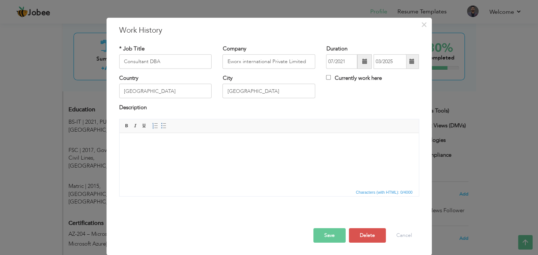
click at [336, 241] on button "Save" at bounding box center [329, 235] width 32 height 14
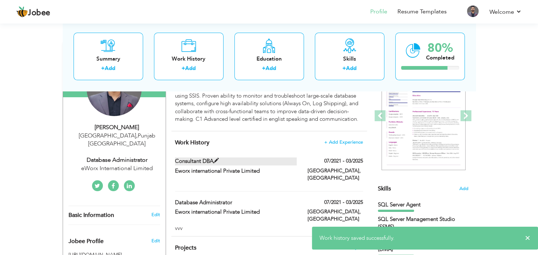
scroll to position [76, 0]
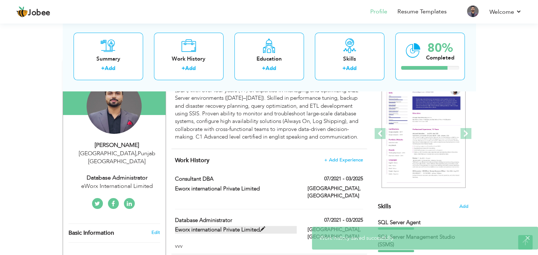
click at [265, 226] on span at bounding box center [262, 228] width 5 height 5
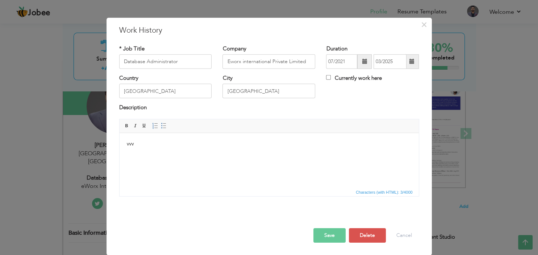
click at [191, 150] on html "vvv" at bounding box center [268, 160] width 299 height 54
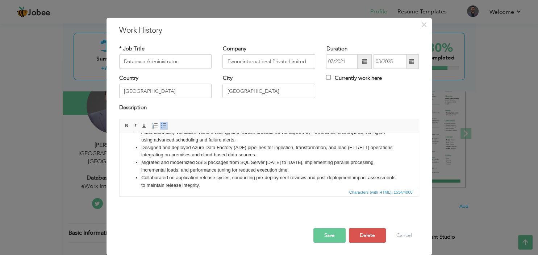
scroll to position [0, 0]
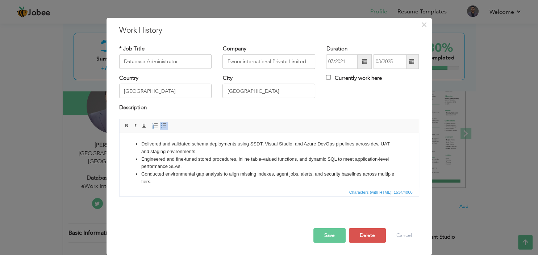
click at [333, 242] on button "Save" at bounding box center [329, 235] width 32 height 14
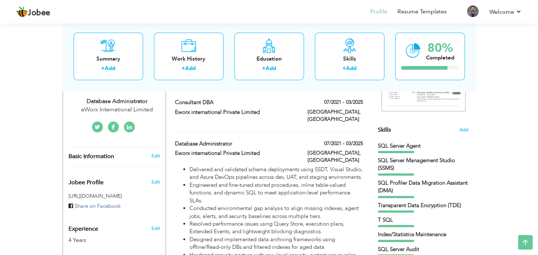
scroll to position [114, 0]
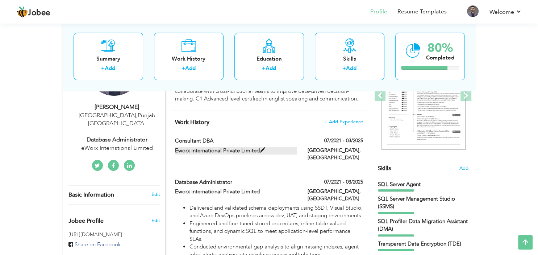
click at [242, 149] on label "Eworx international Private Limited" at bounding box center [236, 151] width 122 height 8
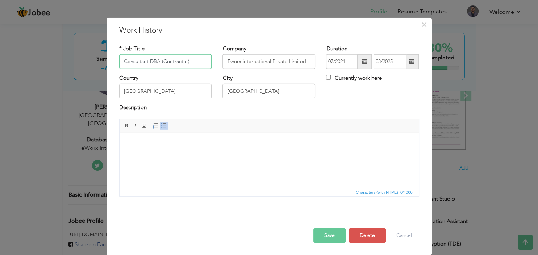
type input "Consultant DBA (Contractor)"
click at [252, 68] on input "Eworx international Private Limited" at bounding box center [268, 61] width 93 height 14
paste input "OZ Digital Consulting"
type input "OZ Digital Consulting"
click at [366, 69] on span at bounding box center [364, 61] width 14 height 14
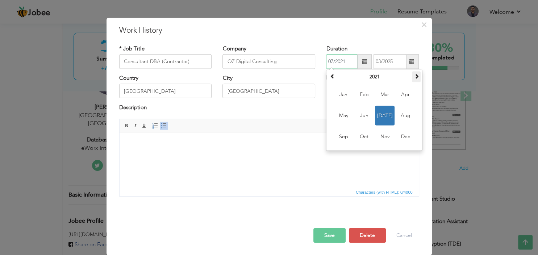
click at [417, 79] on span at bounding box center [416, 76] width 5 height 5
click at [402, 104] on span "Apr" at bounding box center [406, 95] width 20 height 20
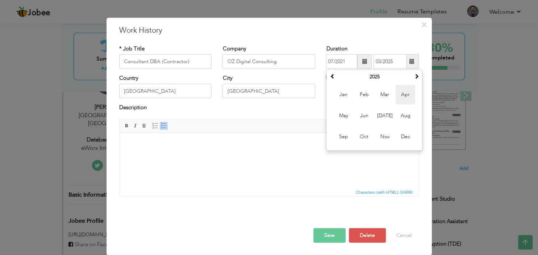
type input "04/2025"
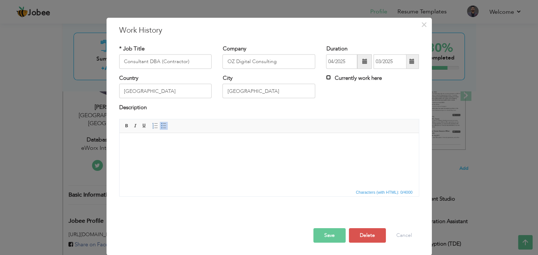
click at [329, 80] on input "Currently work here" at bounding box center [328, 77] width 5 height 5
checkbox input "true"
click at [252, 98] on input "[GEOGRAPHIC_DATA]" at bounding box center [268, 91] width 93 height 14
paste input "[US_STATE]"
type input "[US_STATE]"
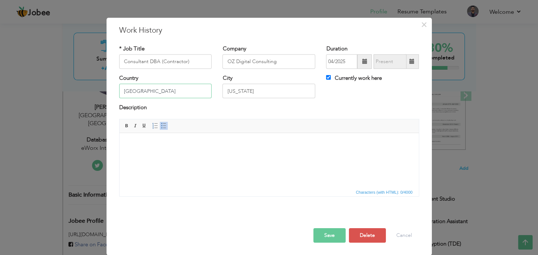
click at [158, 98] on input "[GEOGRAPHIC_DATA]" at bounding box center [165, 91] width 93 height 14
paste input "[GEOGRAPHIC_DATA]"
type input "[GEOGRAPHIC_DATA]"
click at [160, 154] on html at bounding box center [268, 160] width 299 height 54
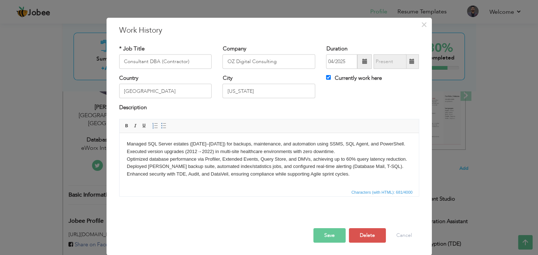
drag, startPoint x: 363, startPoint y: 183, endPoint x: 109, endPoint y: 137, distance: 257.4
click at [119, 137] on html "Managed SQL Server estates ([DATE]–[DATE]) for backups, maintenance, and automa…" at bounding box center [268, 160] width 299 height 54
click at [166, 130] on link "Insert/Remove Bulleted List" at bounding box center [164, 126] width 8 height 8
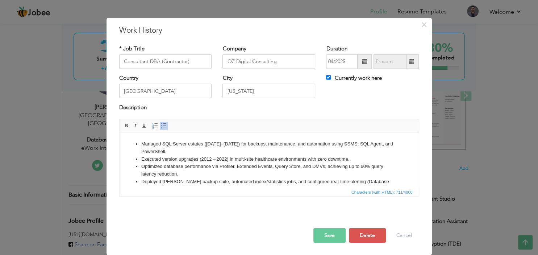
click at [194, 170] on li "Optimized database performance via Profiler, Extended Events, Query Store, and …" at bounding box center [269, 169] width 256 height 15
click at [339, 238] on button "Save" at bounding box center [329, 235] width 32 height 14
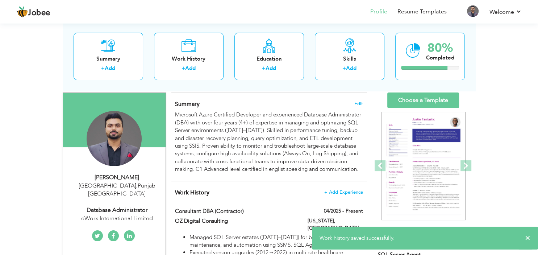
scroll to position [38, 0]
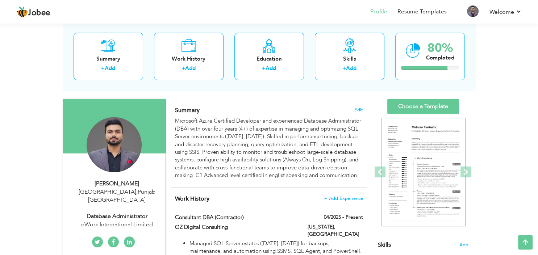
click at [131, 220] on div "eWorx International Limited" at bounding box center [116, 224] width 97 height 8
type input "Haider"
type input "Akbar"
type input "+92 306 5263616"
select select "number:166"
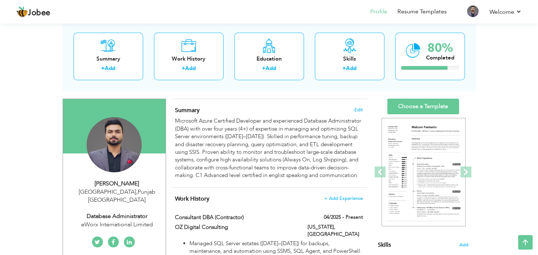
type input "Punjab"
type input "[GEOGRAPHIC_DATA]"
select select "number:6"
type input "eWorx International Limited"
type input "Database Administrator"
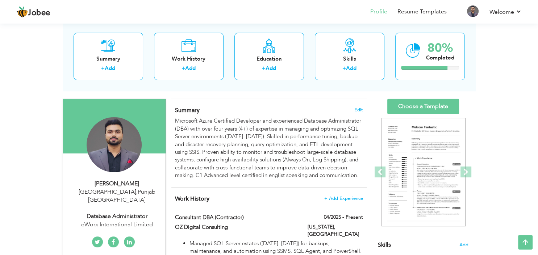
type input "https://www.linkedin.com/in/haidar-akbar-830429217/"
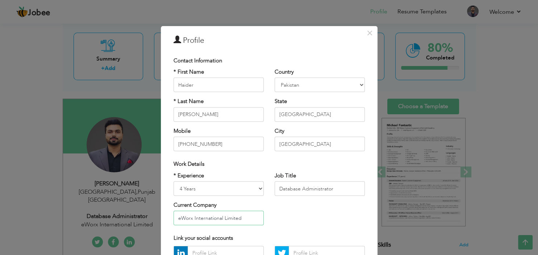
click at [243, 217] on input "eWorx International Limited" at bounding box center [219, 217] width 90 height 14
paste input "OZ Digital Consulting, [US_STATE], [GEOGRAPHIC_DATA]"
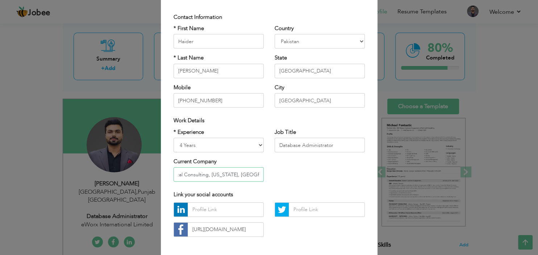
scroll to position [74, 0]
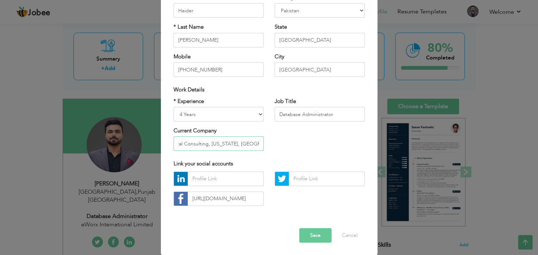
type input "OZ Digital Consulting, [US_STATE], [GEOGRAPHIC_DATA]"
click at [312, 235] on button "Save" at bounding box center [315, 235] width 32 height 14
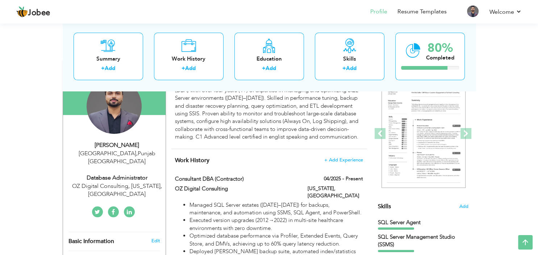
scroll to position [0, 0]
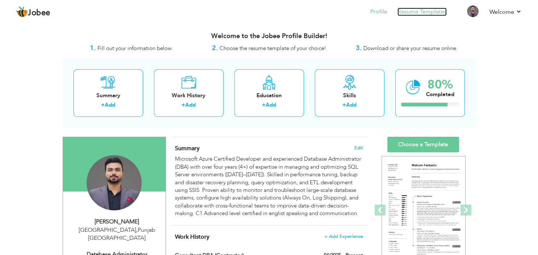
click at [424, 14] on link "Resume Templates" at bounding box center [421, 12] width 49 height 8
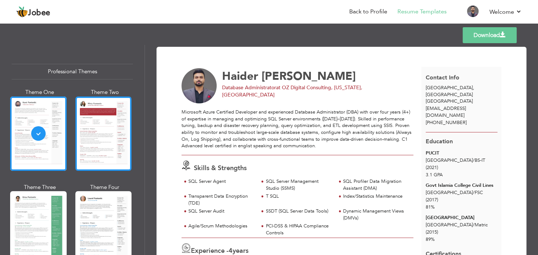
click at [96, 135] on div at bounding box center [103, 133] width 57 height 74
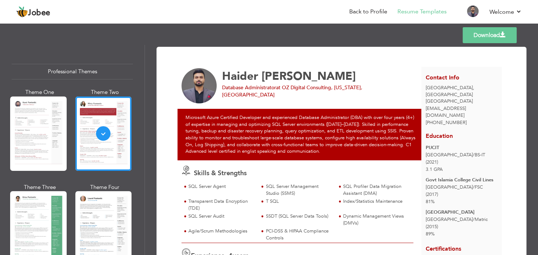
click at [488, 36] on link "Download" at bounding box center [490, 35] width 54 height 16
click at [368, 8] on link "Back to Profile" at bounding box center [368, 12] width 38 height 8
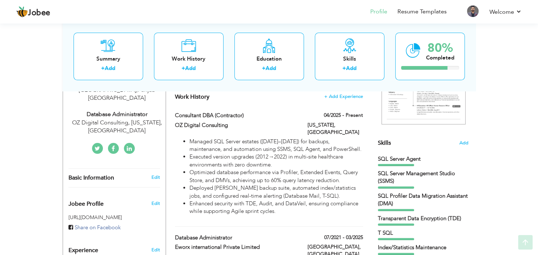
scroll to position [191, 0]
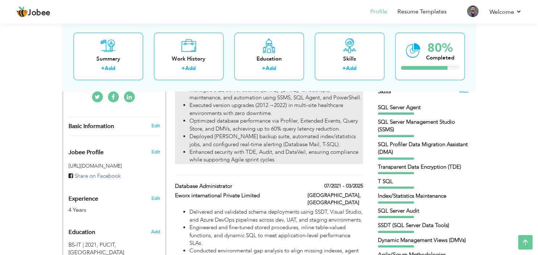
click at [252, 121] on li "Optimized database performance via Profiler, Extended Events, Query Store, and …" at bounding box center [275, 125] width 173 height 16
type input "Consultant DBA (Contractor)"
type input "OZ Digital Consulting"
type input "04/2025"
type input "[GEOGRAPHIC_DATA]"
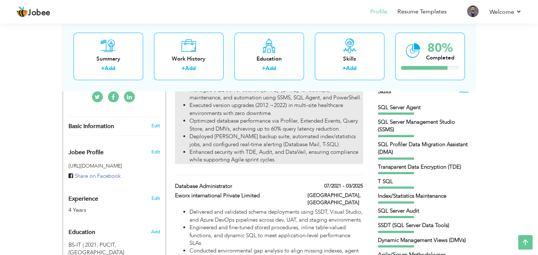
type input "[US_STATE]"
checkbox input "true"
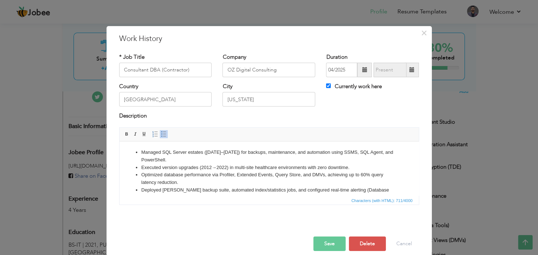
click at [146, 151] on li "Managed SQL Server estates ([DATE]–[DATE]) for backups, maintenance, and automa…" at bounding box center [269, 155] width 256 height 15
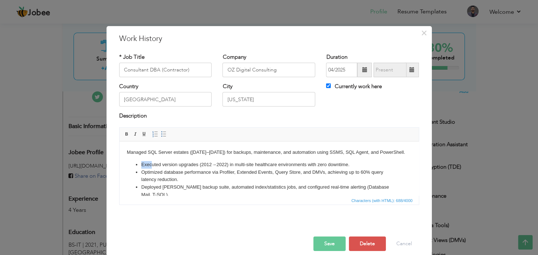
drag, startPoint x: 147, startPoint y: 164, endPoint x: 111, endPoint y: 160, distance: 35.7
click at [119, 160] on html "Managed SQL Server estates ([DATE]–[DATE]) for backups, maintenance, and automa…" at bounding box center [268, 168] width 299 height 54
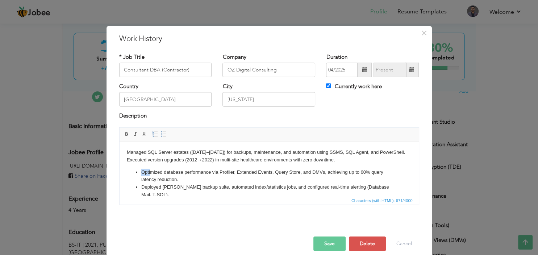
drag, startPoint x: 147, startPoint y: 172, endPoint x: 122, endPoint y: 167, distance: 25.5
click at [122, 167] on html "Managed SQL Server estates ([DATE]–[DATE]) for backups, maintenance, and automa…" at bounding box center [268, 168] width 299 height 54
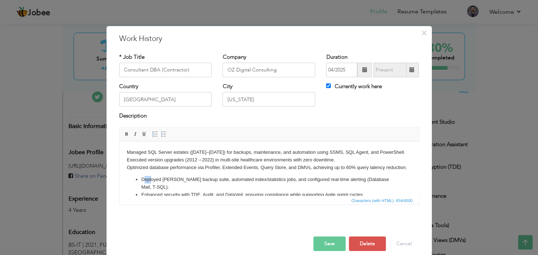
drag, startPoint x: 146, startPoint y: 180, endPoint x: 138, endPoint y: 181, distance: 7.6
click at [141, 181] on li "Deployed [PERSON_NAME] backup suite, automated index/statistics jobs, and confi…" at bounding box center [269, 182] width 256 height 15
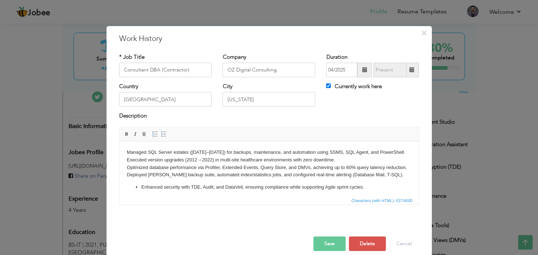
click at [146, 187] on li "Enhanced security with TDE, Audit, and DataVeil, ensuring compliance while supp…" at bounding box center [269, 187] width 256 height 8
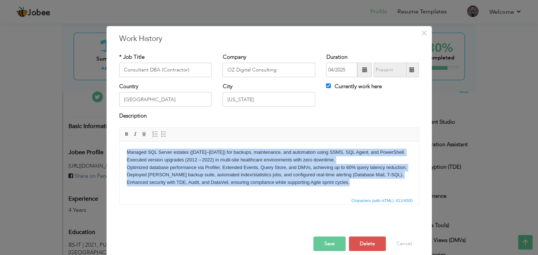
drag, startPoint x: 305, startPoint y: 179, endPoint x: 117, endPoint y: 146, distance: 191.1
click at [119, 146] on html "Managed SQL Server estates ([DATE]–[DATE]) for backups, maintenance, and automa…" at bounding box center [268, 168] width 299 height 54
click at [164, 134] on span at bounding box center [164, 134] width 6 height 6
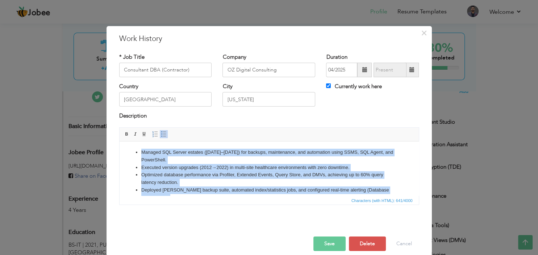
click at [262, 170] on li "Executed version upgrades (2012→2022) in multi-site healthcare environments wit…" at bounding box center [269, 167] width 256 height 8
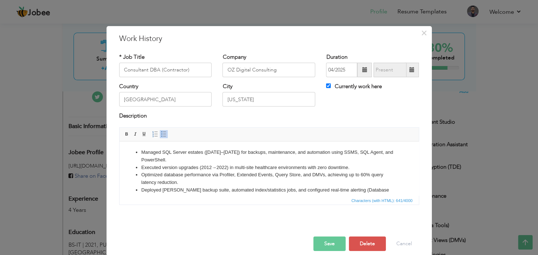
scroll to position [13, 0]
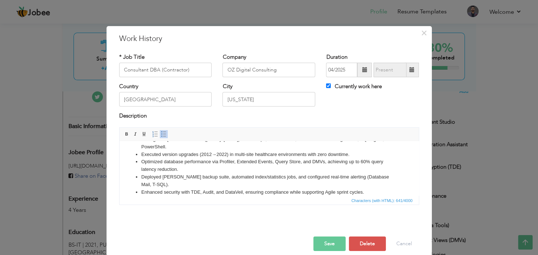
click at [333, 242] on button "Save" at bounding box center [329, 243] width 32 height 14
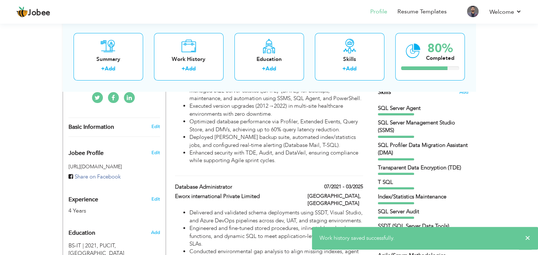
scroll to position [0, 0]
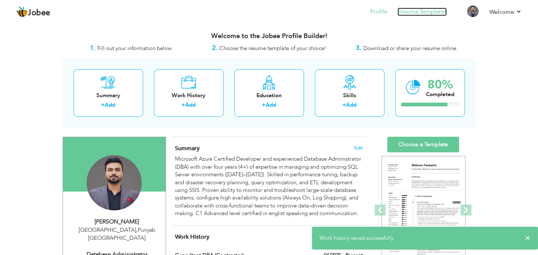
click at [415, 15] on link "Resume Templates" at bounding box center [421, 12] width 49 height 8
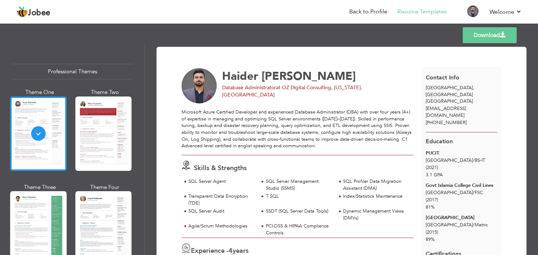
click at [110, 132] on div at bounding box center [103, 133] width 57 height 74
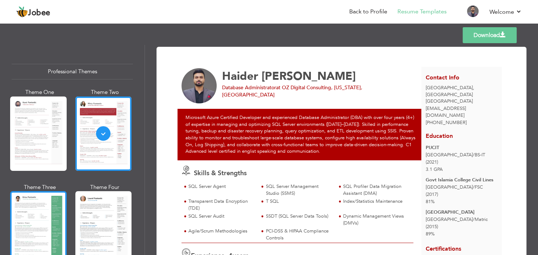
click at [47, 229] on div at bounding box center [38, 228] width 57 height 74
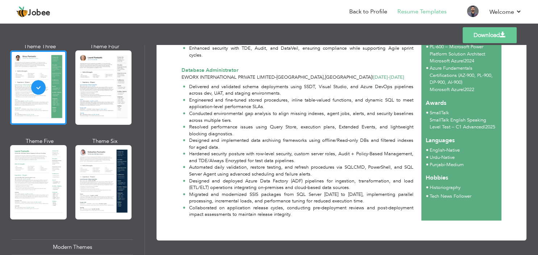
scroll to position [217, 0]
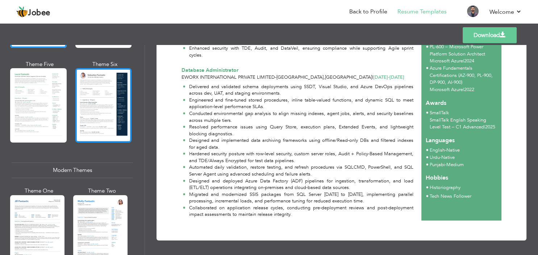
click at [117, 111] on div at bounding box center [103, 105] width 57 height 74
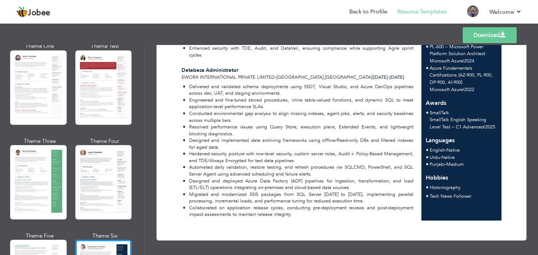
scroll to position [0, 0]
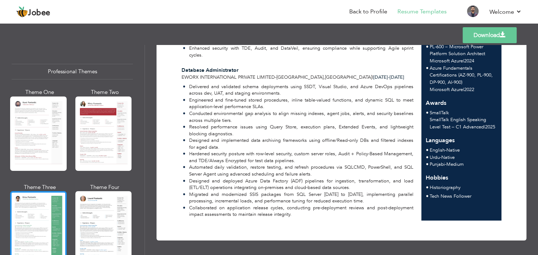
click at [38, 197] on div at bounding box center [38, 228] width 57 height 74
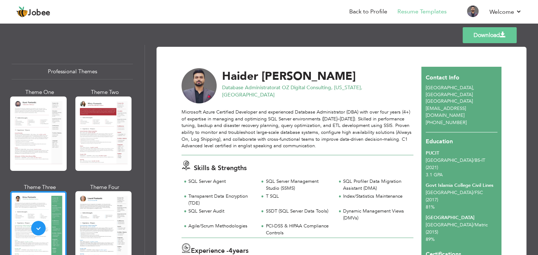
click at [124, 51] on div "Professional Themes Theme One Theme Two Theme Three Theme Six" at bounding box center [72, 150] width 145 height 210
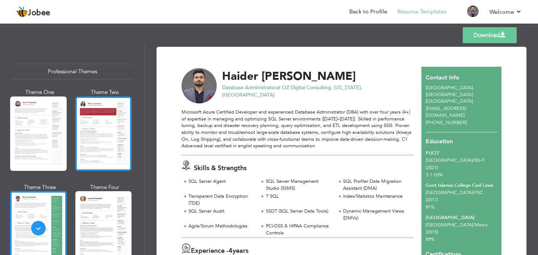
click at [115, 118] on div at bounding box center [103, 133] width 57 height 74
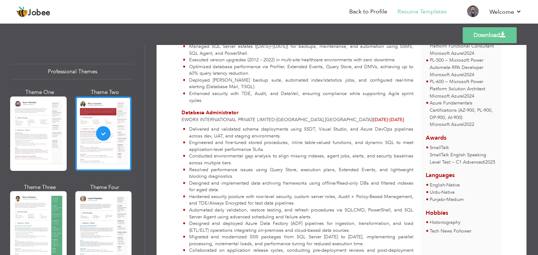
scroll to position [280, 0]
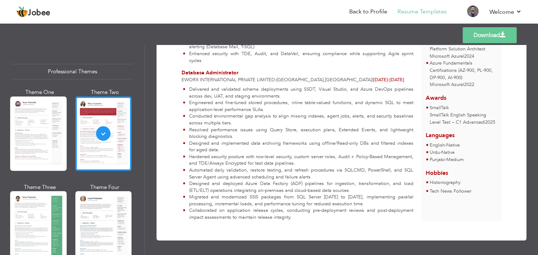
click at [469, 43] on link "Download" at bounding box center [490, 35] width 54 height 16
